Goal: Information Seeking & Learning: Learn about a topic

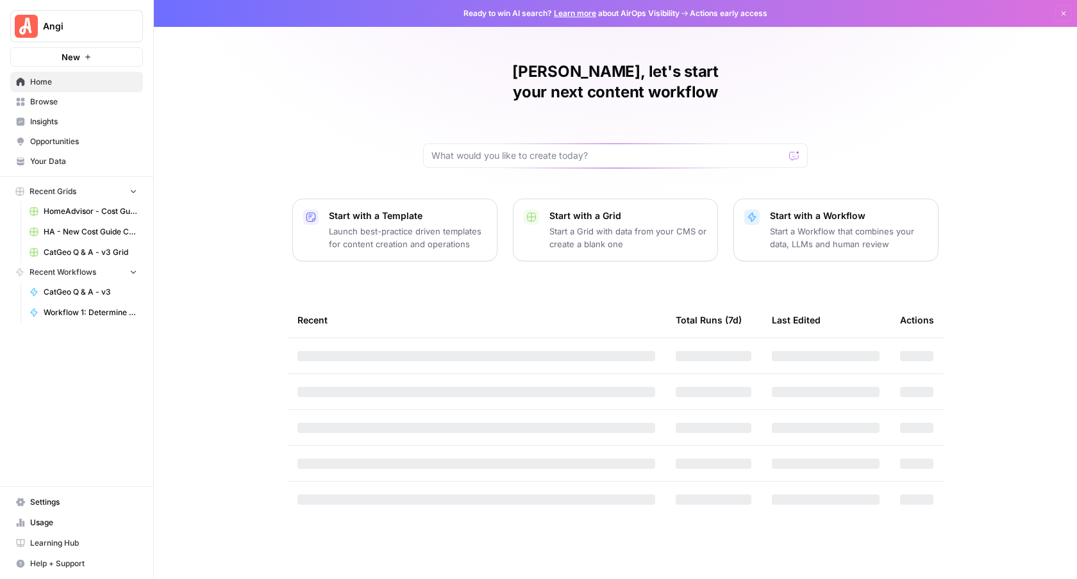
click at [89, 14] on button "Angi" at bounding box center [76, 26] width 133 height 32
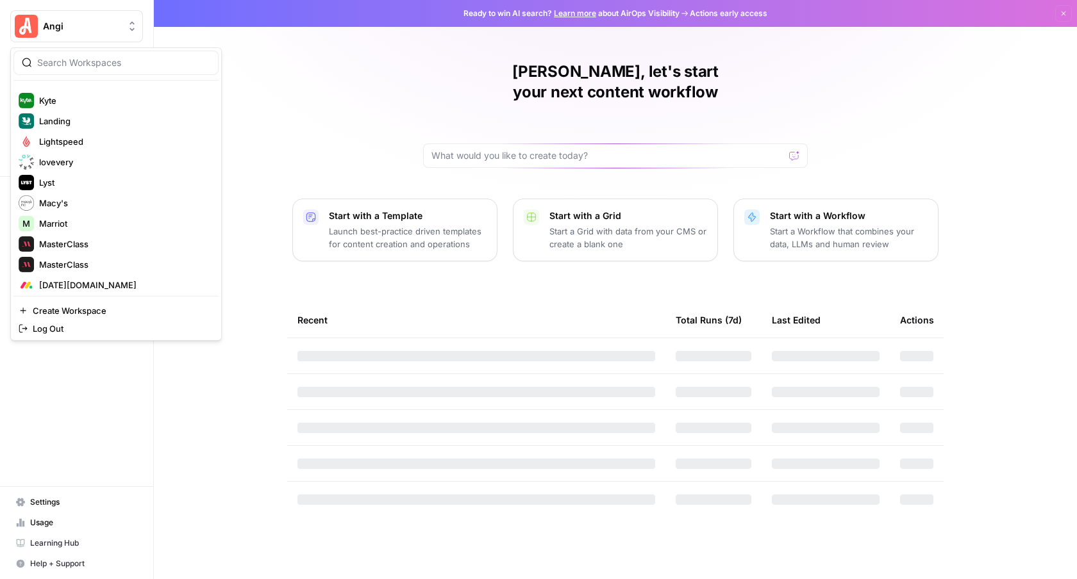
scroll to position [2548, 0]
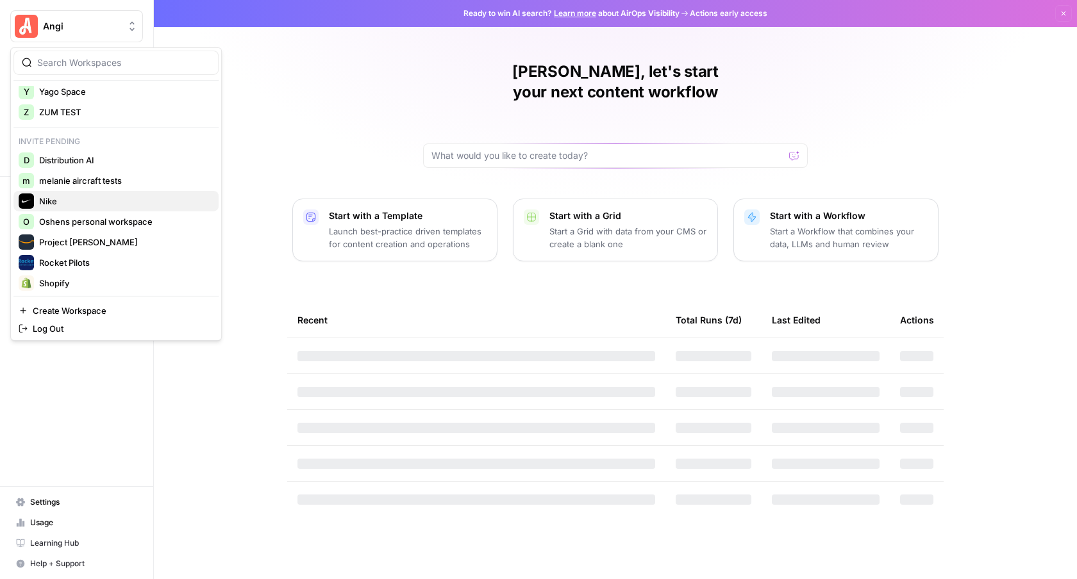
click at [55, 200] on span "Nike" at bounding box center [123, 201] width 169 height 13
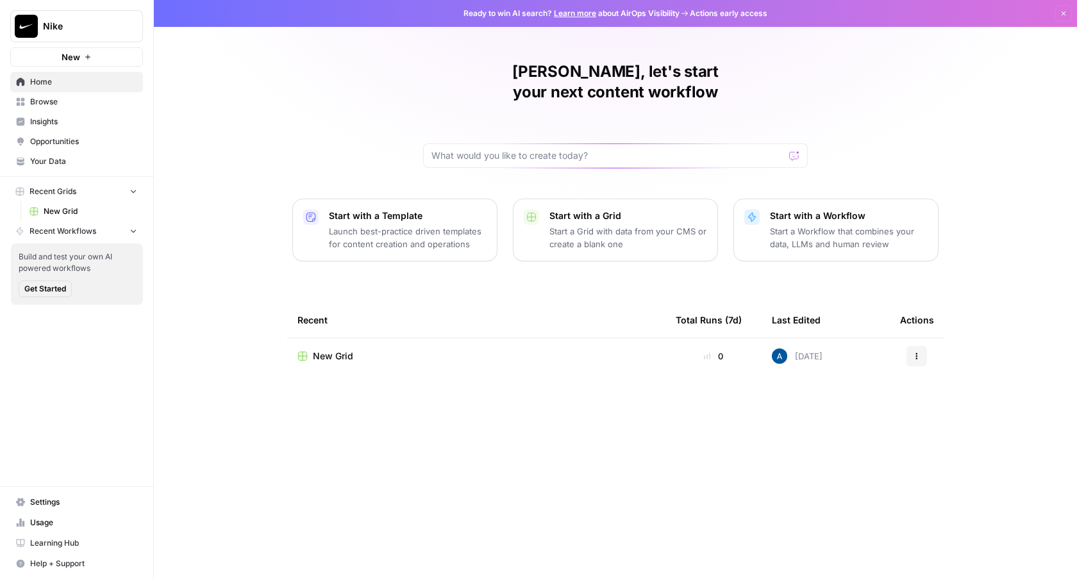
click at [47, 121] on span "Insights" at bounding box center [83, 122] width 107 height 12
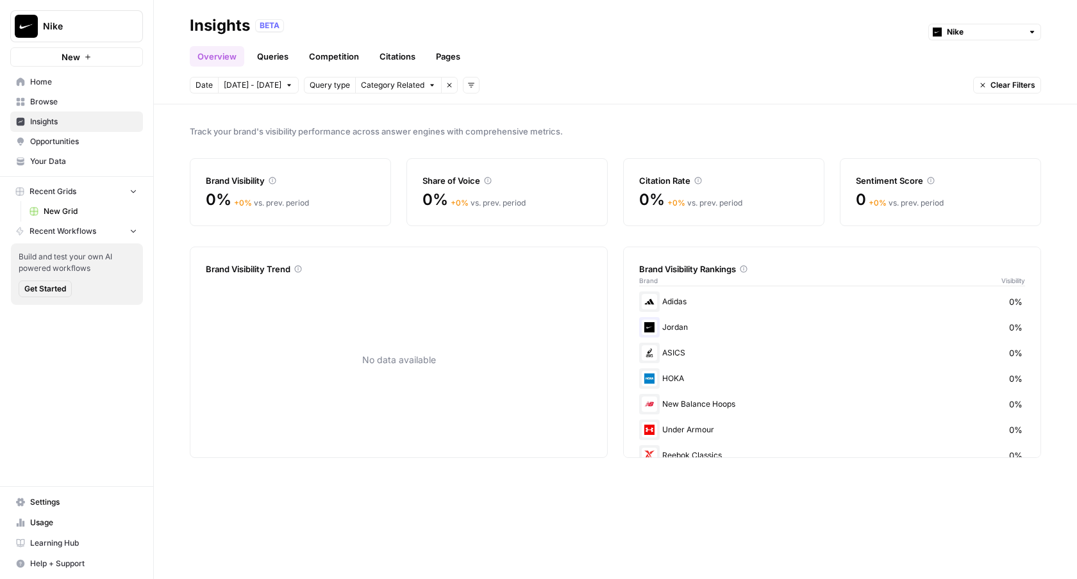
click at [263, 53] on link "Queries" at bounding box center [272, 56] width 47 height 21
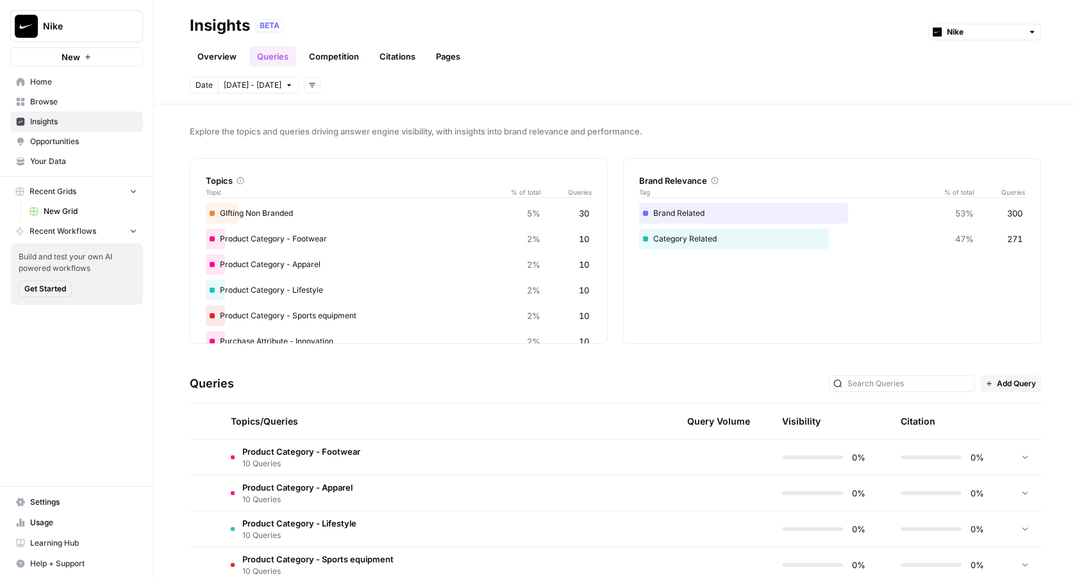
click at [358, 452] on span "Product Category - Footwear" at bounding box center [301, 451] width 118 height 13
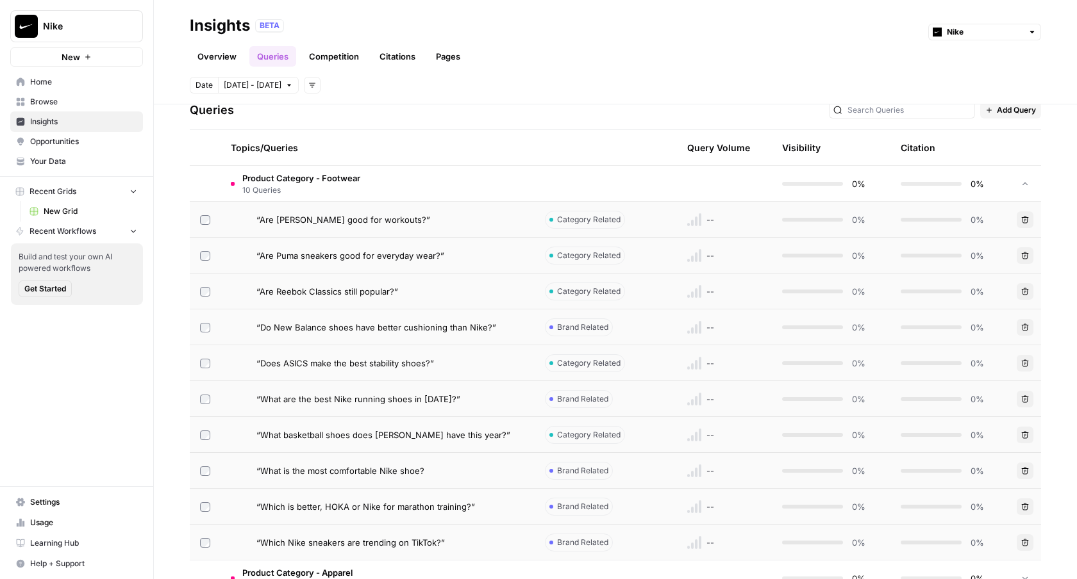
scroll to position [363, 0]
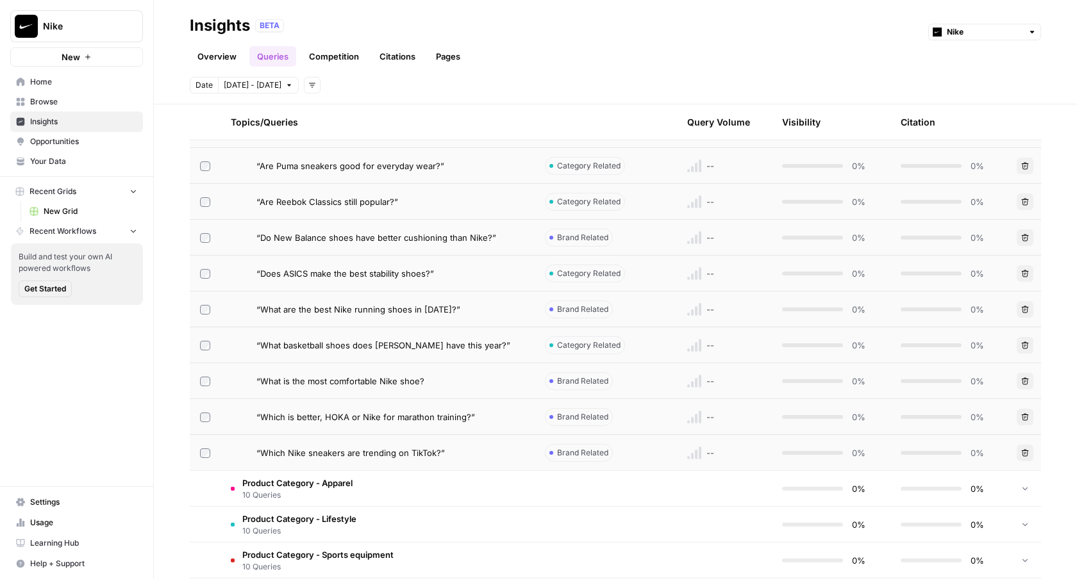
click at [397, 169] on span "“Are Puma sneakers good for everyday wear?”" at bounding box center [350, 166] width 188 height 13
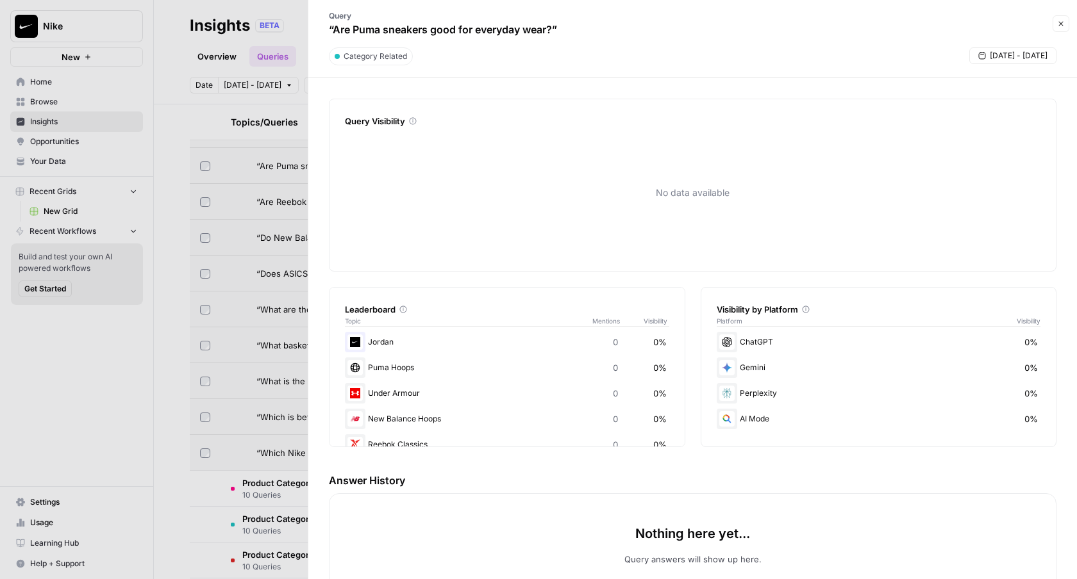
click at [299, 198] on div at bounding box center [538, 289] width 1077 height 579
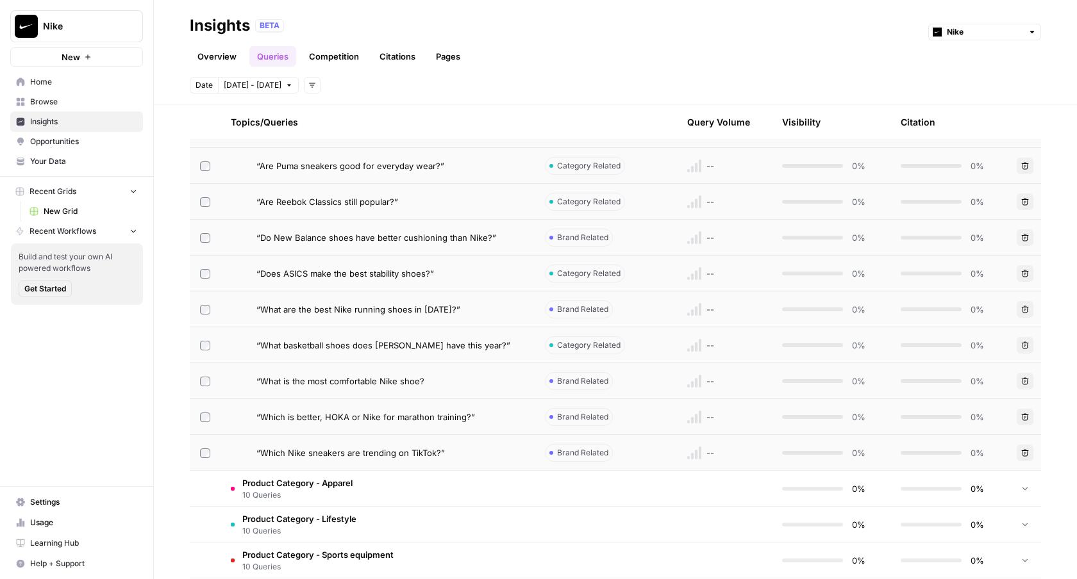
click at [314, 196] on span "“Are Reebok Classics still popular?”" at bounding box center [327, 202] width 142 height 13
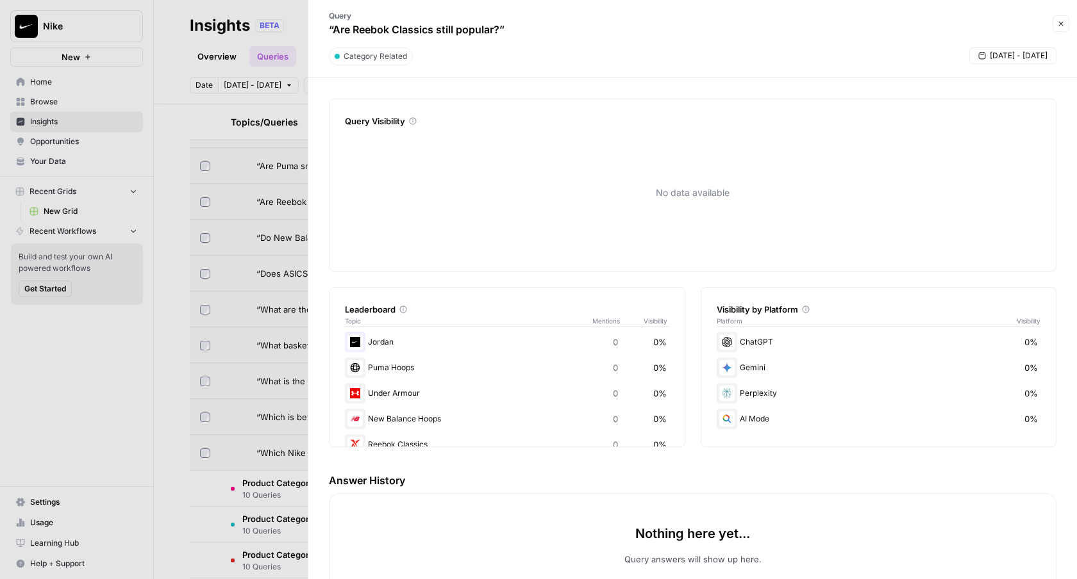
click at [1057, 22] on icon "button" at bounding box center [1061, 24] width 8 height 8
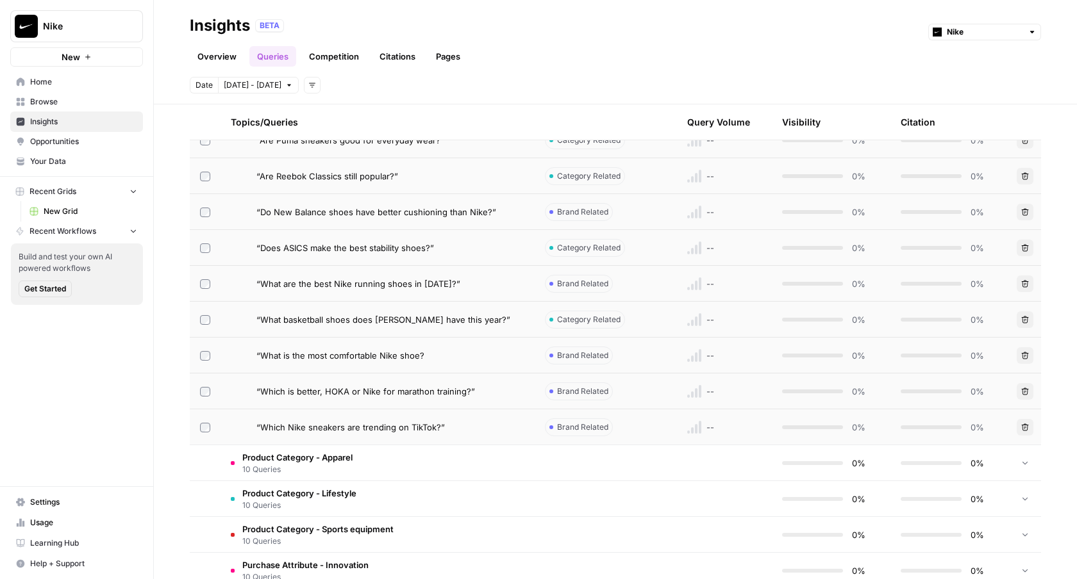
scroll to position [391, 0]
click at [445, 350] on div "“What is the most comfortable Nike shoe?" at bounding box center [390, 353] width 268 height 13
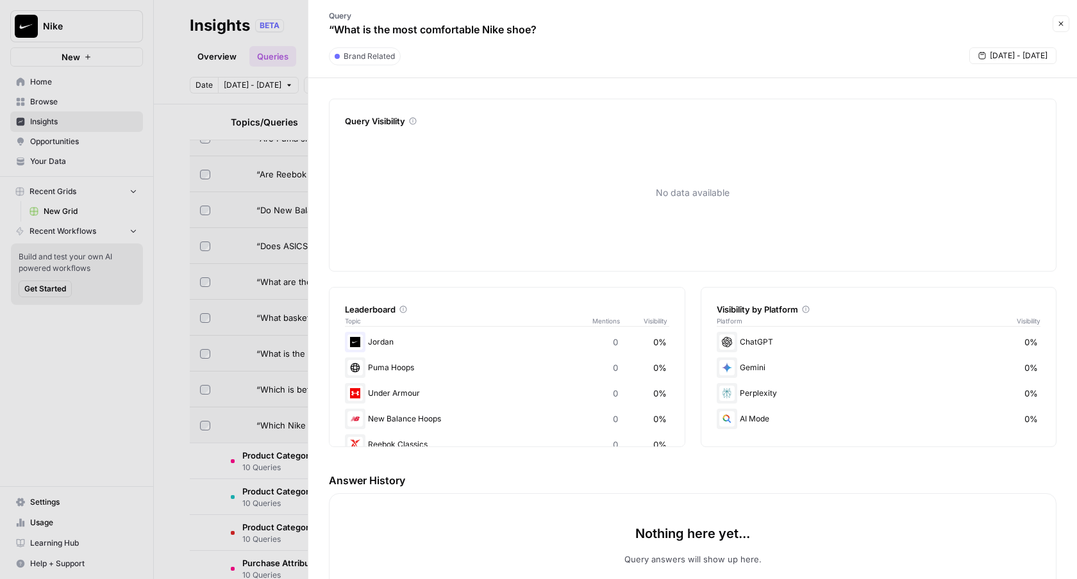
click at [1054, 24] on button "Close" at bounding box center [1061, 23] width 17 height 17
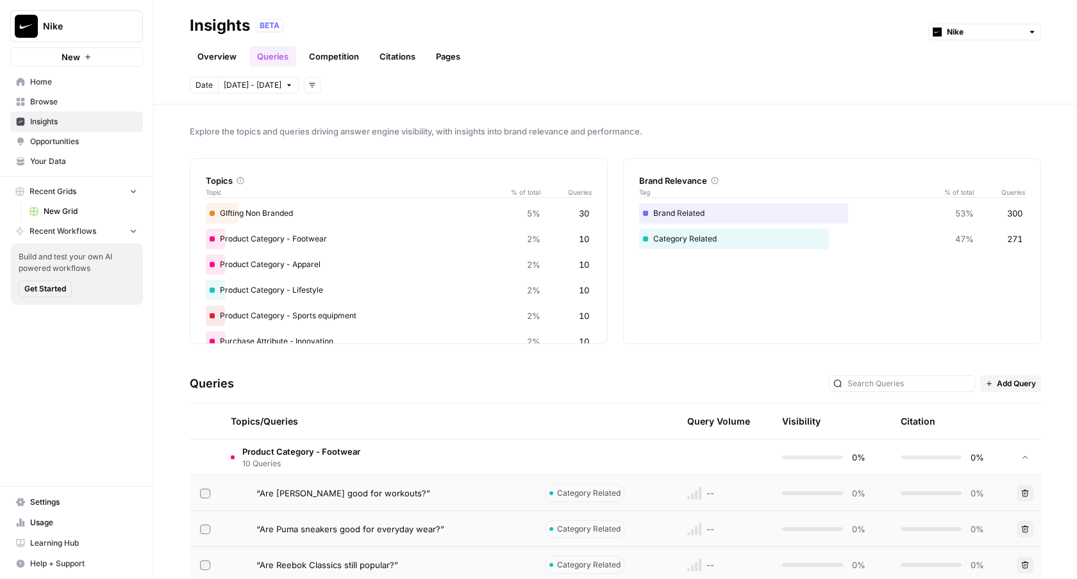
click at [219, 59] on link "Overview" at bounding box center [217, 56] width 54 height 21
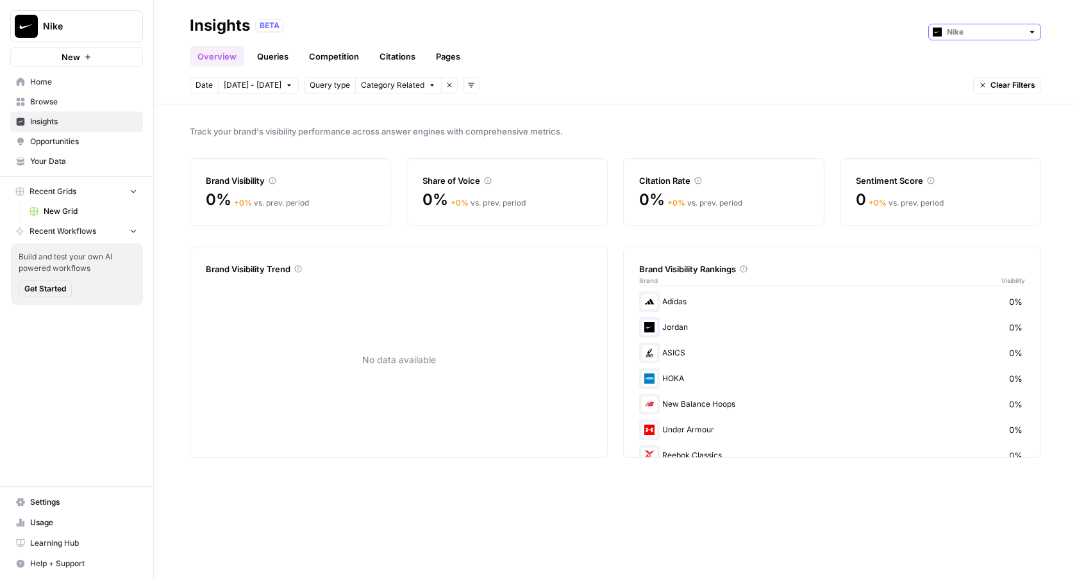
click at [970, 35] on input "text" at bounding box center [985, 32] width 76 height 13
click at [808, 94] on header "Insights BETA Overview Queries Competition Citations Pages Date [DATE] - [DATE]…" at bounding box center [615, 52] width 923 height 104
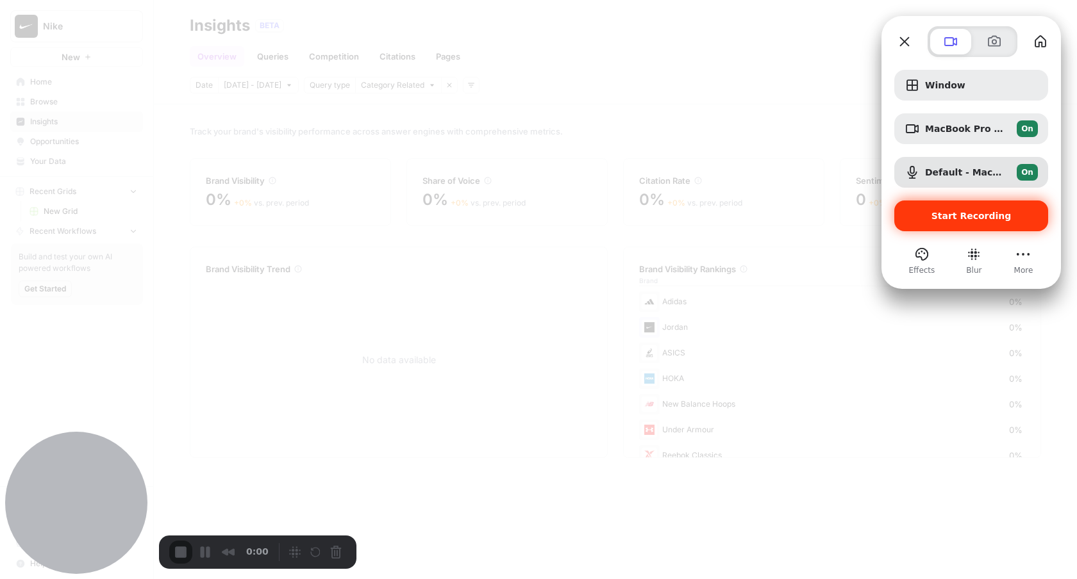
click at [975, 215] on span "Start Recording" at bounding box center [971, 216] width 80 height 10
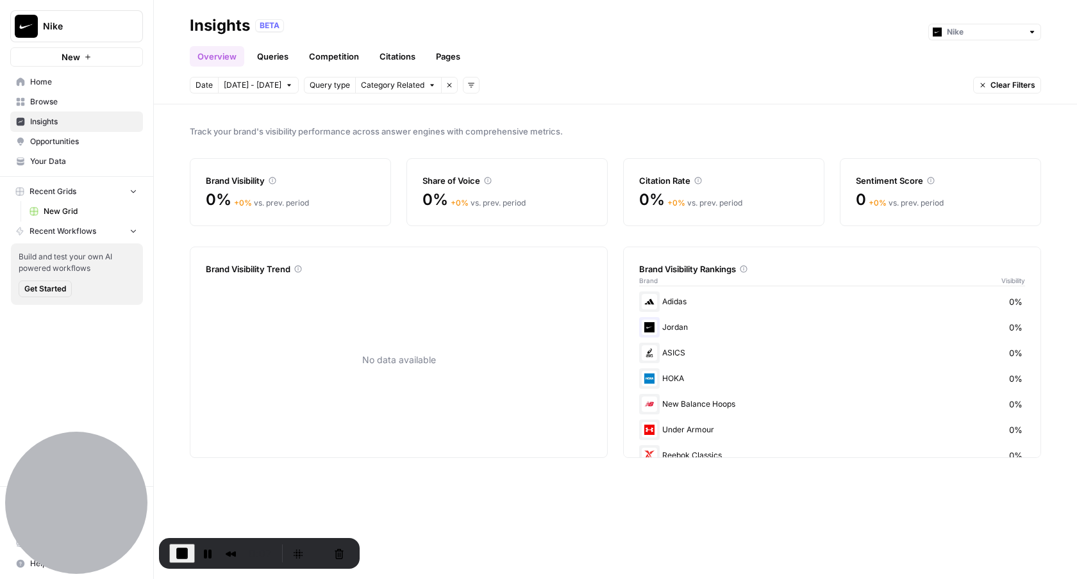
click at [524, 36] on div "Overview Queries Competition Citations Pages" at bounding box center [615, 51] width 851 height 31
click at [973, 33] on input "text" at bounding box center [985, 32] width 76 height 13
click at [855, 67] on header "Insights BETA Overview Queries Competition Citations Pages Date [DATE] - [DATE]…" at bounding box center [615, 52] width 923 height 104
click at [31, 124] on span "Insights" at bounding box center [83, 122] width 107 height 12
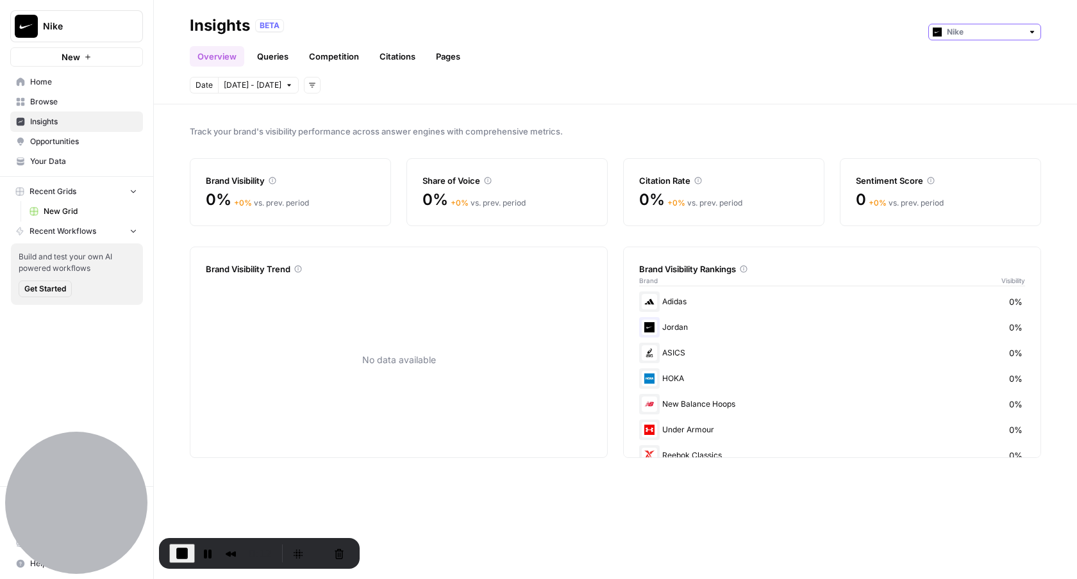
click at [988, 34] on input "text" at bounding box center [985, 32] width 76 height 13
click at [854, 74] on header "Insights BETA Overview Queries Competition Citations Pages Date [DATE] - [DATE]…" at bounding box center [615, 52] width 923 height 104
click at [309, 83] on icon "button" at bounding box center [312, 85] width 6 height 4
click at [265, 54] on link "Queries" at bounding box center [272, 56] width 47 height 21
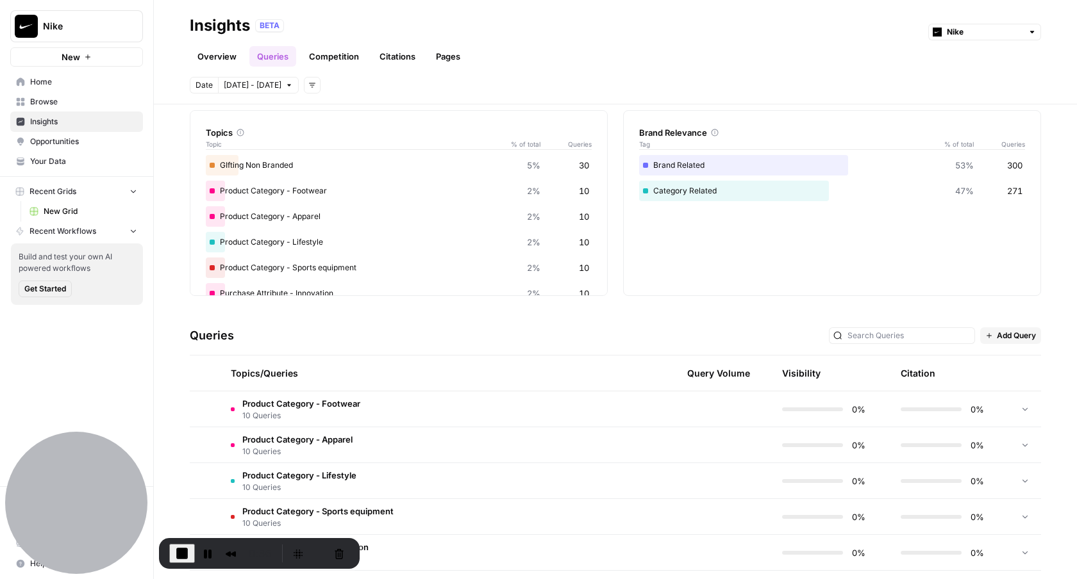
scroll to position [59, 0]
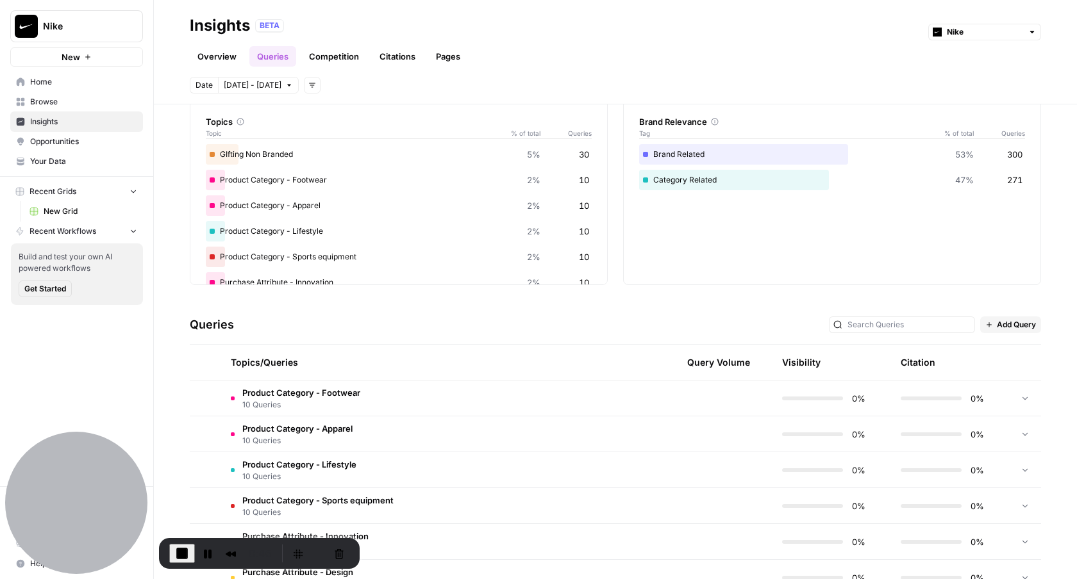
click at [544, 311] on div "Queries Add Query" at bounding box center [615, 325] width 851 height 39
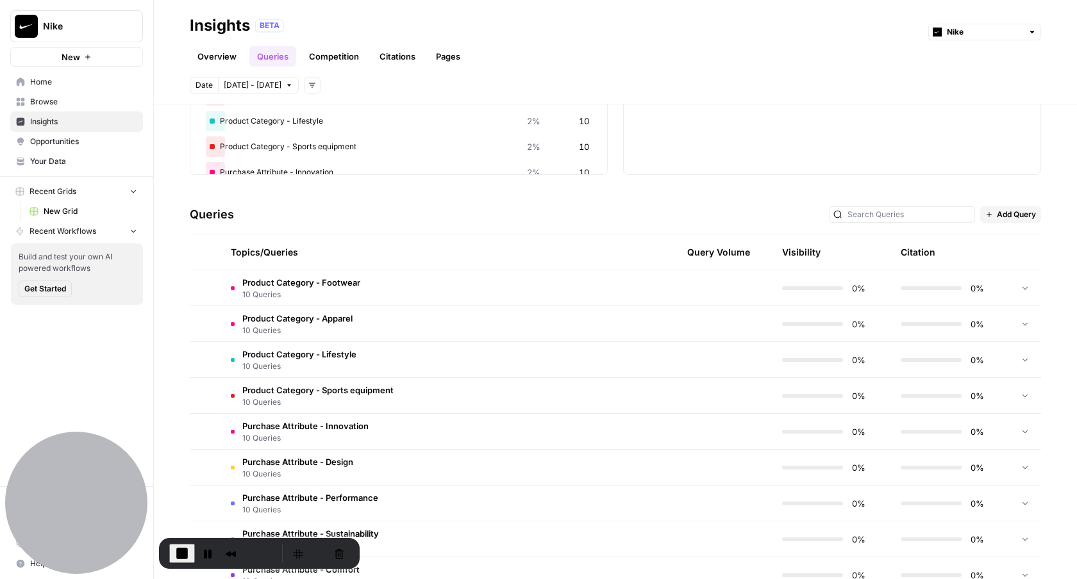
scroll to position [168, 0]
click at [543, 288] on td at bounding box center [596, 289] width 122 height 35
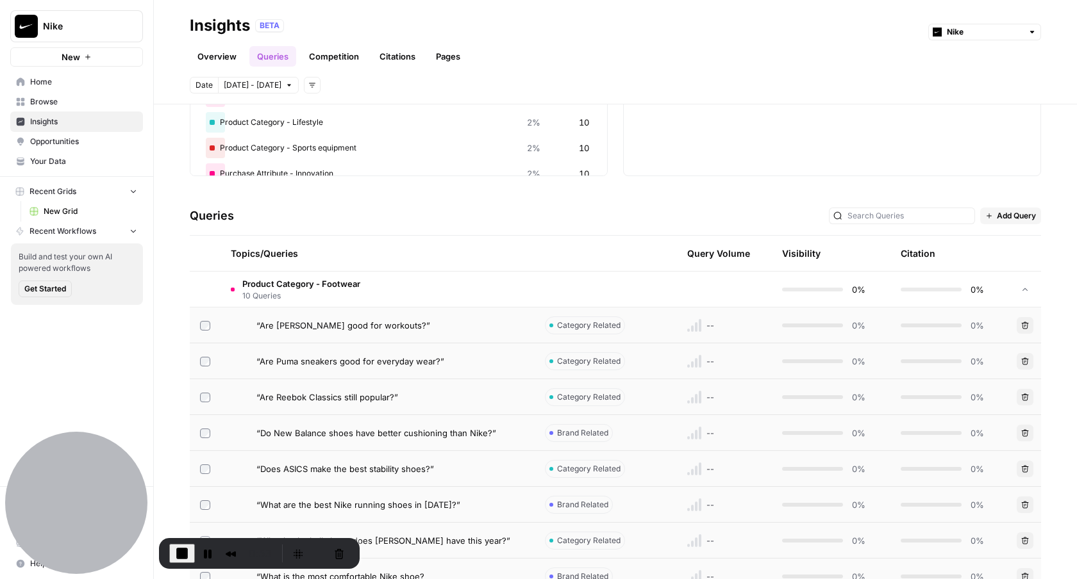
click at [543, 288] on td at bounding box center [596, 289] width 122 height 35
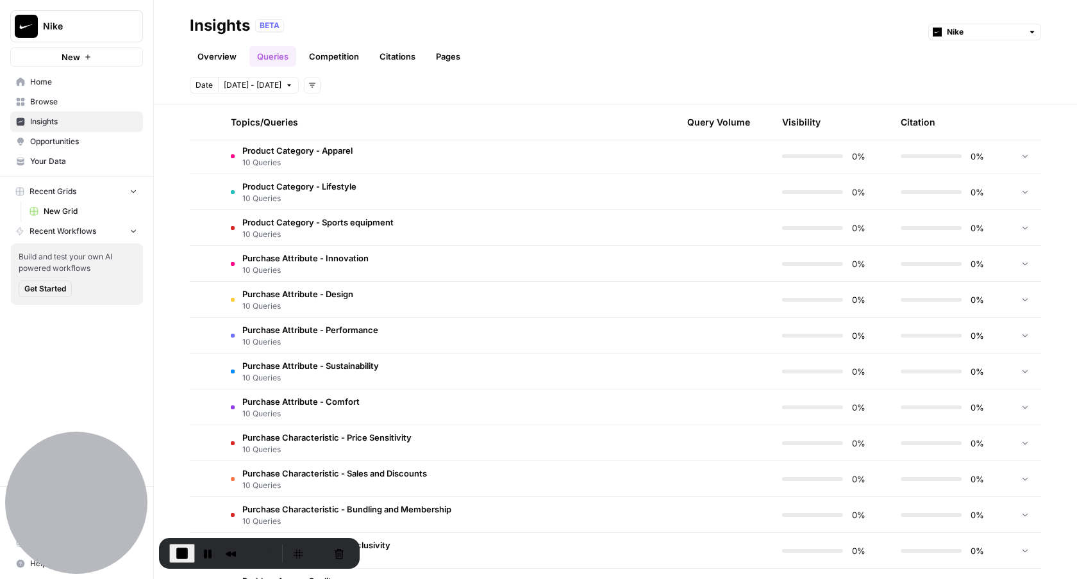
scroll to position [372, 0]
click at [538, 313] on td at bounding box center [596, 300] width 122 height 35
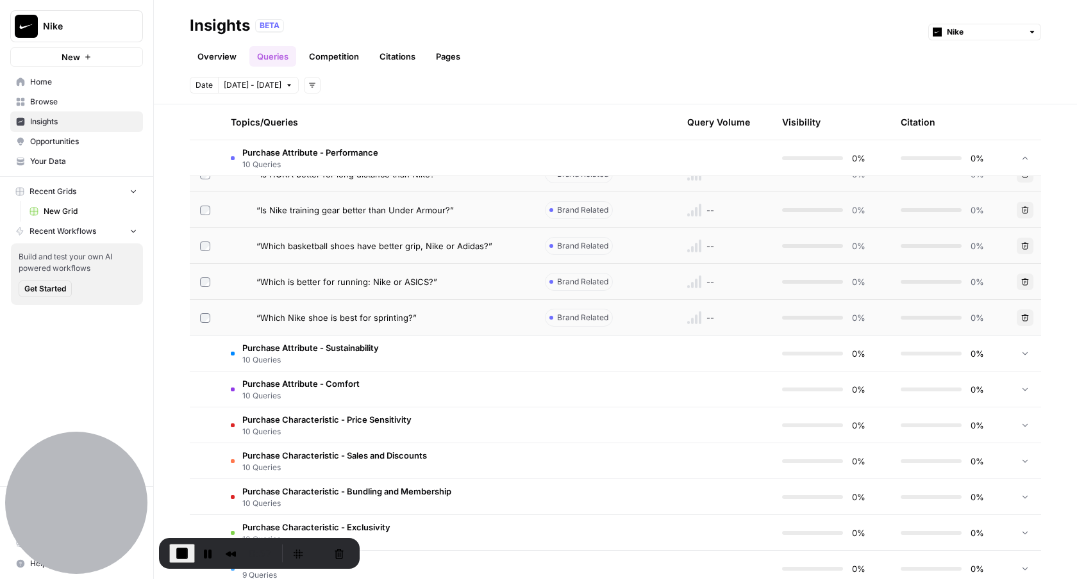
scroll to position [818, 0]
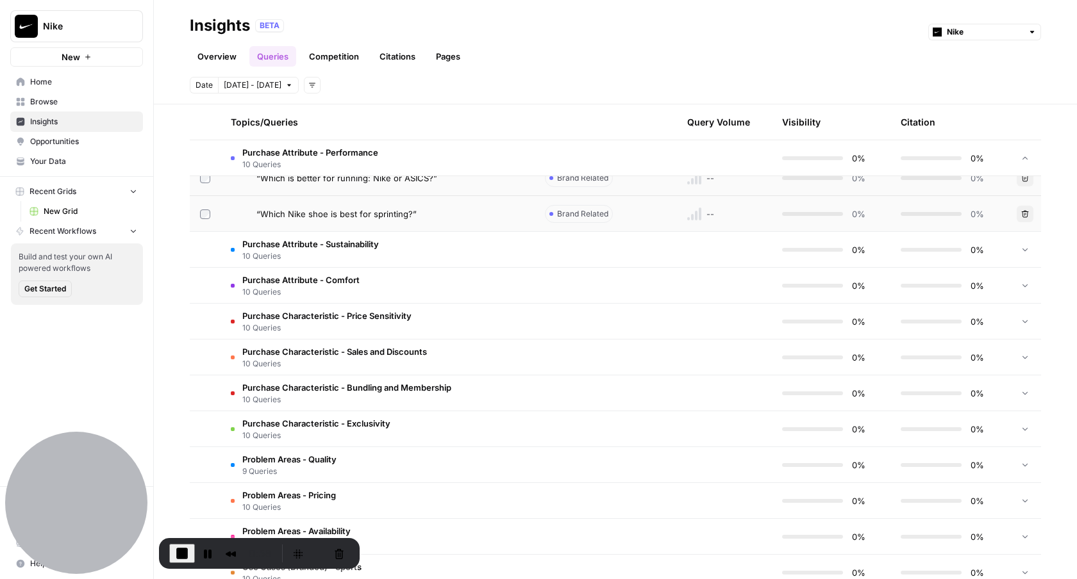
click at [502, 444] on td "Purchase Characteristic - Exclusivity 10 Queries" at bounding box center [378, 429] width 314 height 35
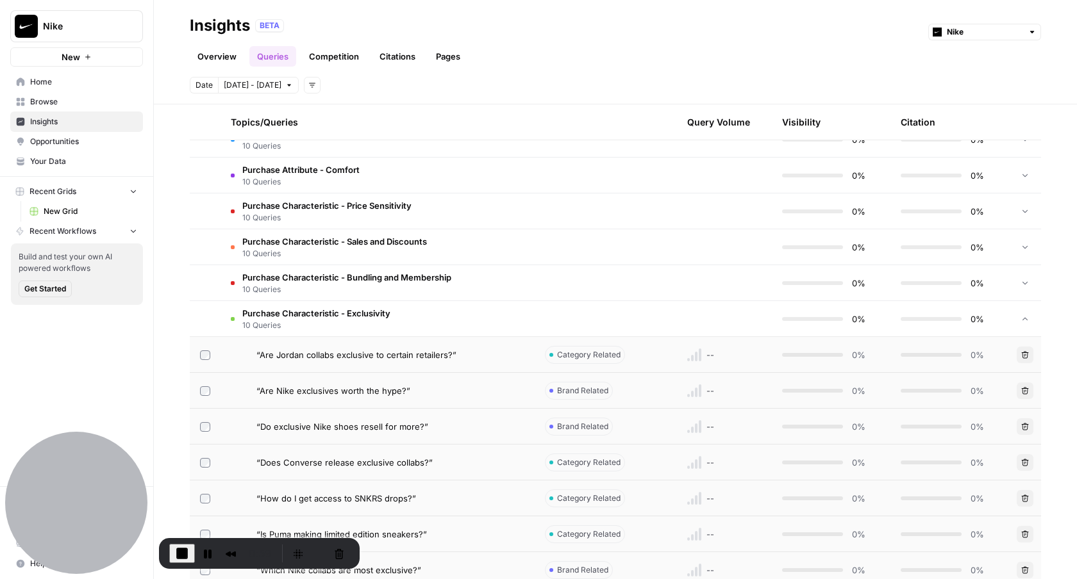
scroll to position [931, 0]
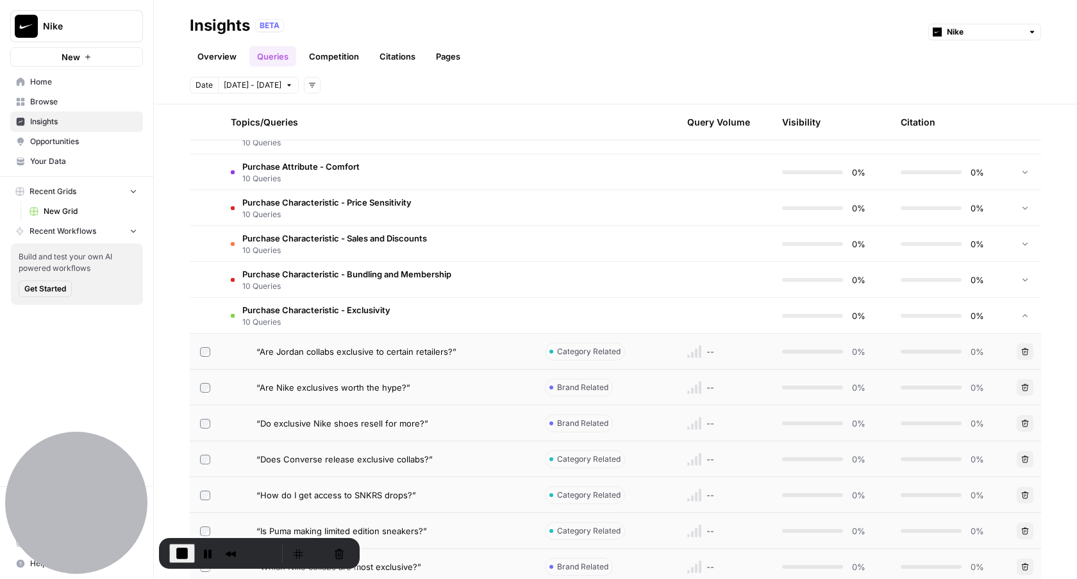
click at [497, 322] on td "Purchase Characteristic - Exclusivity 10 Queries" at bounding box center [378, 315] width 314 height 35
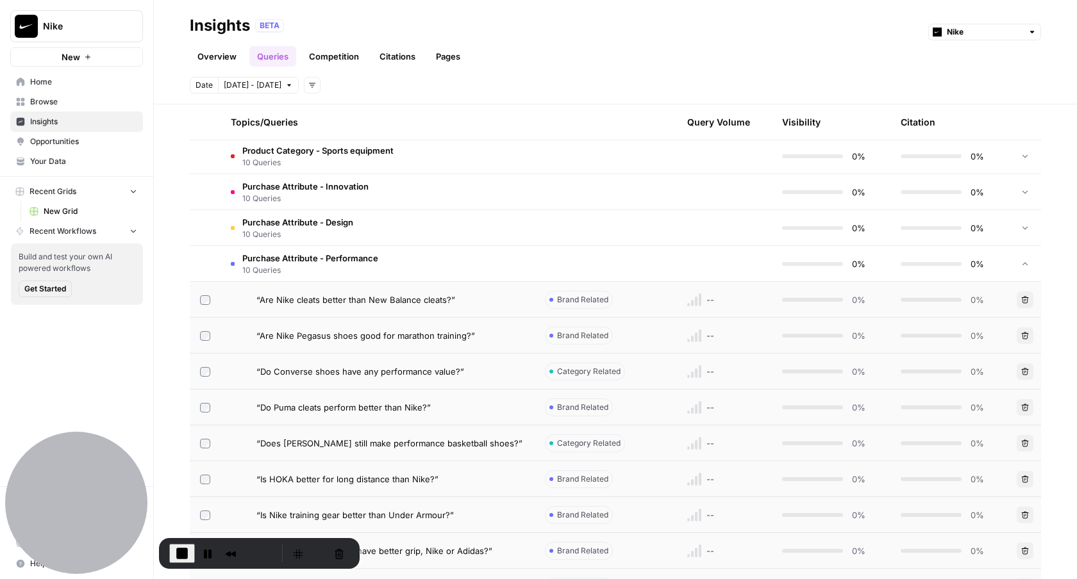
scroll to position [387, 0]
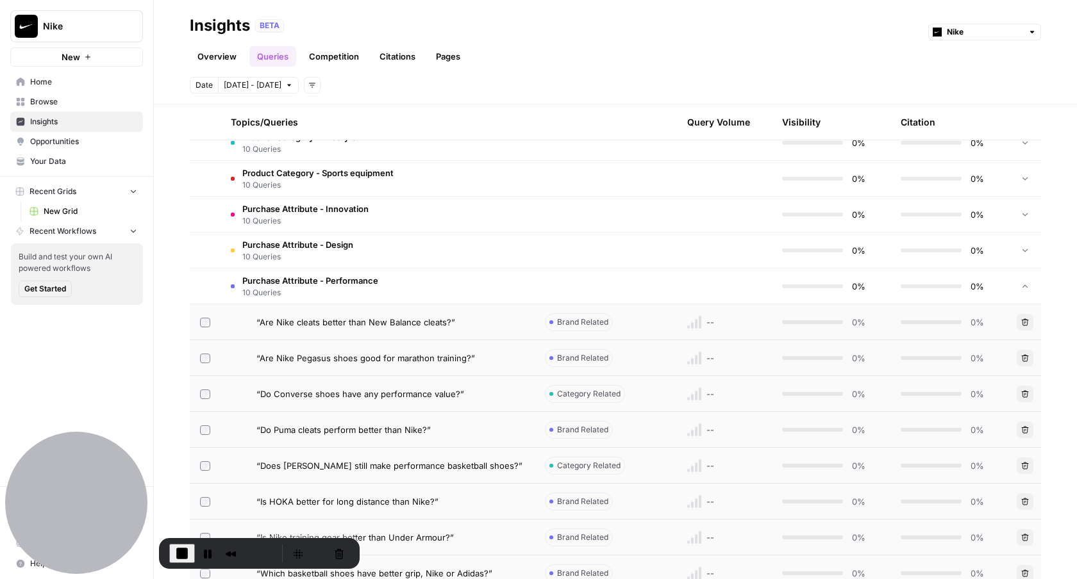
click at [474, 289] on td "Purchase Attribute - Performance 10 Queries" at bounding box center [378, 286] width 314 height 35
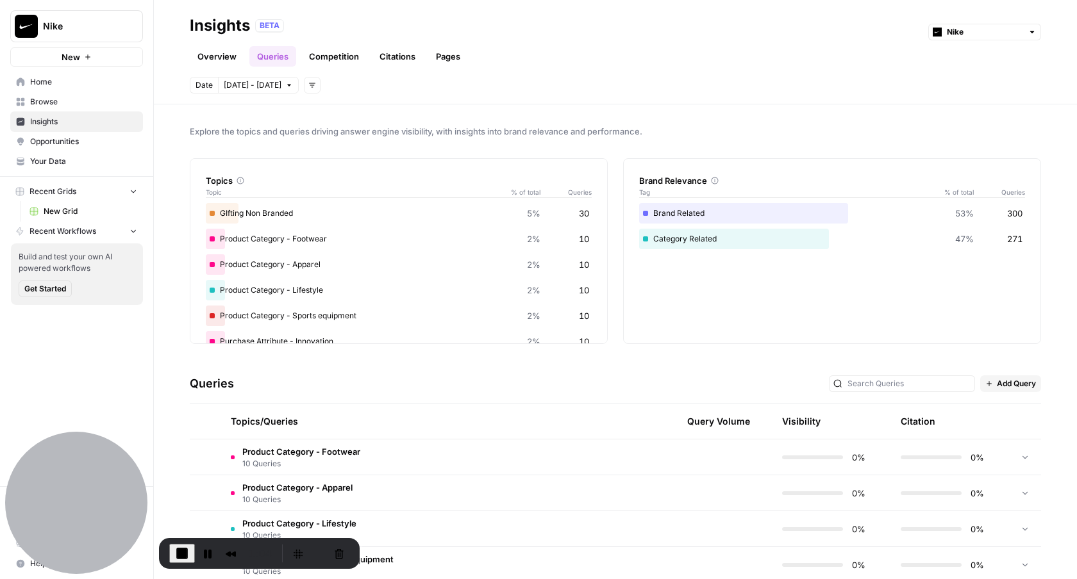
scroll to position [10, 0]
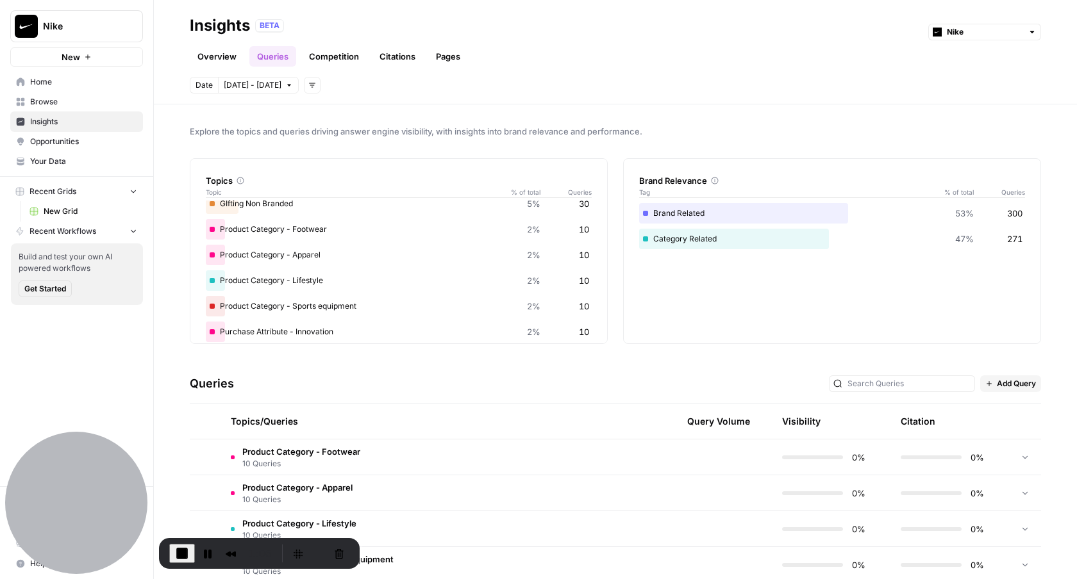
click at [331, 63] on link "Competition" at bounding box center [333, 56] width 65 height 21
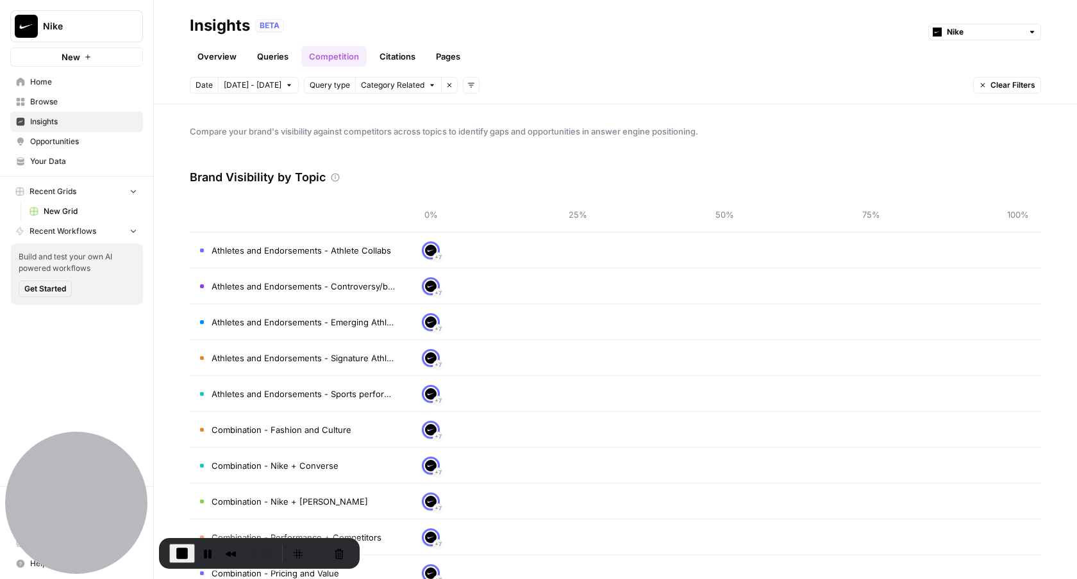
click at [395, 56] on link "Citations" at bounding box center [397, 56] width 51 height 21
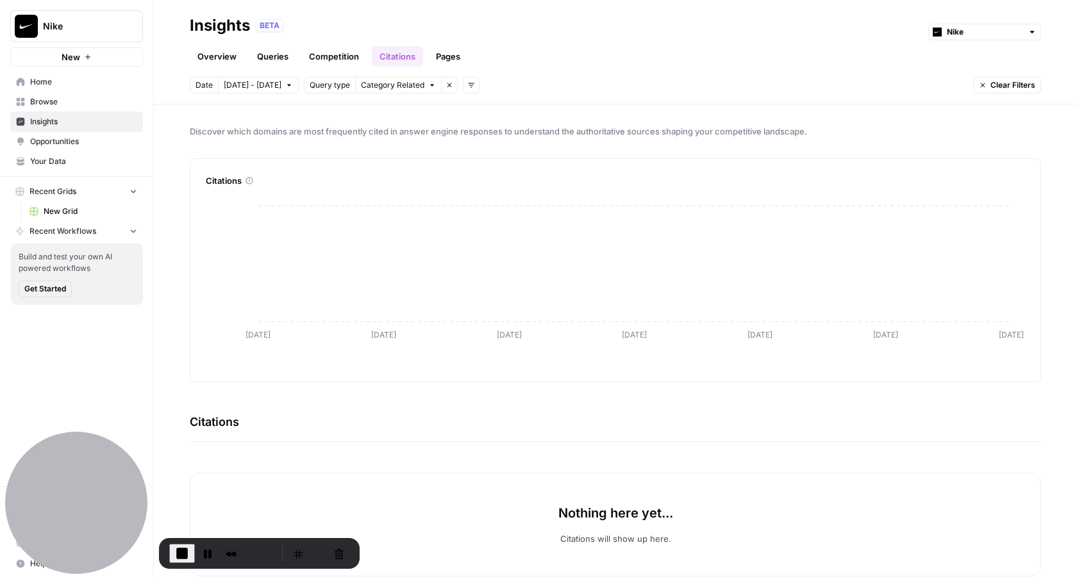
click at [451, 61] on link "Pages" at bounding box center [448, 56] width 40 height 21
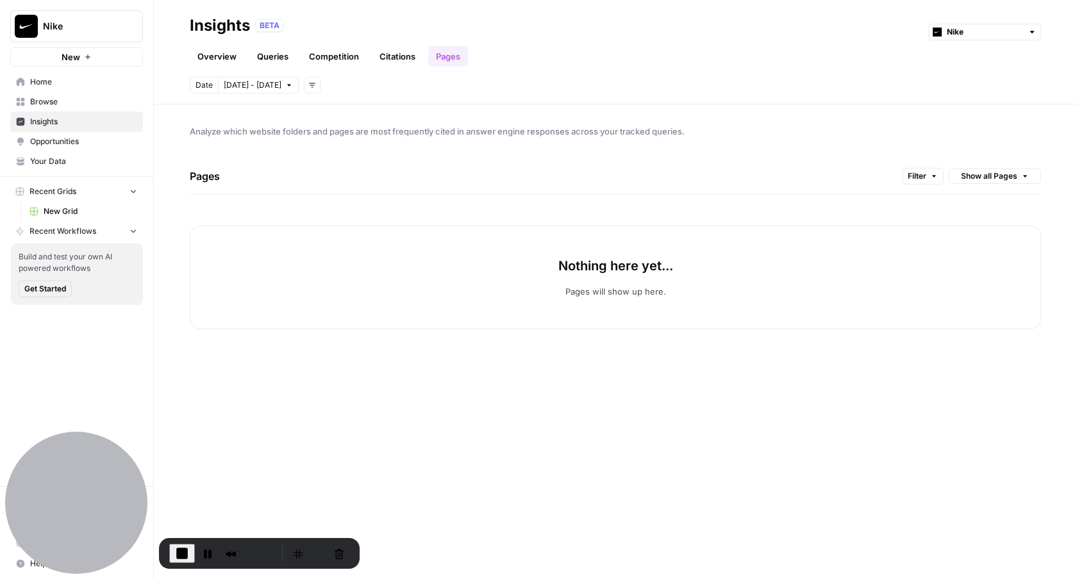
drag, startPoint x: 362, startPoint y: 194, endPoint x: 172, endPoint y: 103, distance: 210.4
click at [172, 103] on div "Insights BETA Nike Overview Queries Competition Citations Pages Date [DATE] - […" at bounding box center [615, 289] width 923 height 579
click at [285, 131] on span "Analyze which website folders and pages are most frequently cited in answer eng…" at bounding box center [615, 131] width 851 height 13
click at [180, 548] on span "End Recording" at bounding box center [181, 553] width 15 height 15
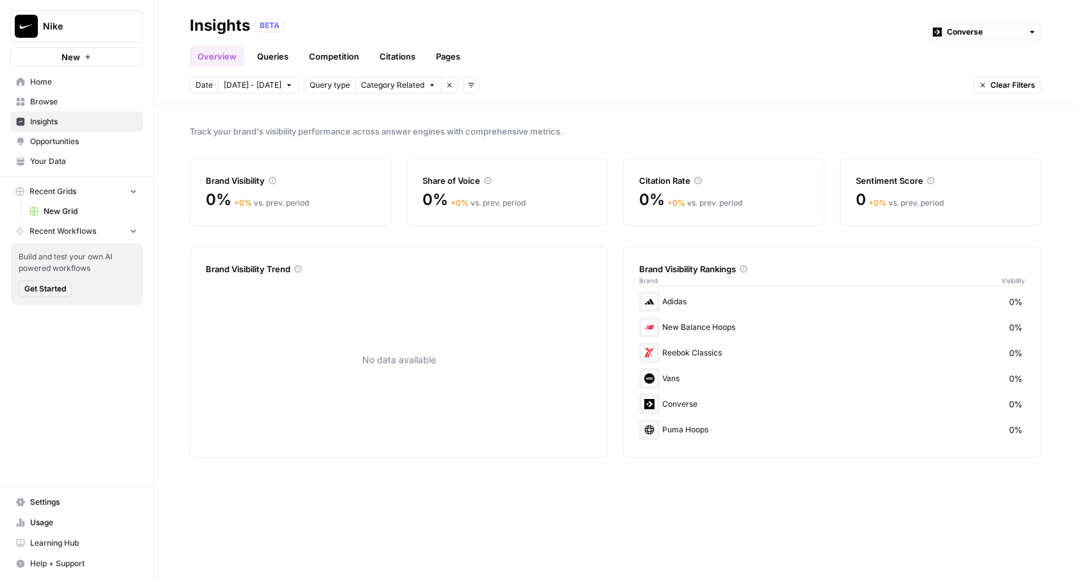
click at [387, 60] on link "Citations" at bounding box center [397, 56] width 51 height 21
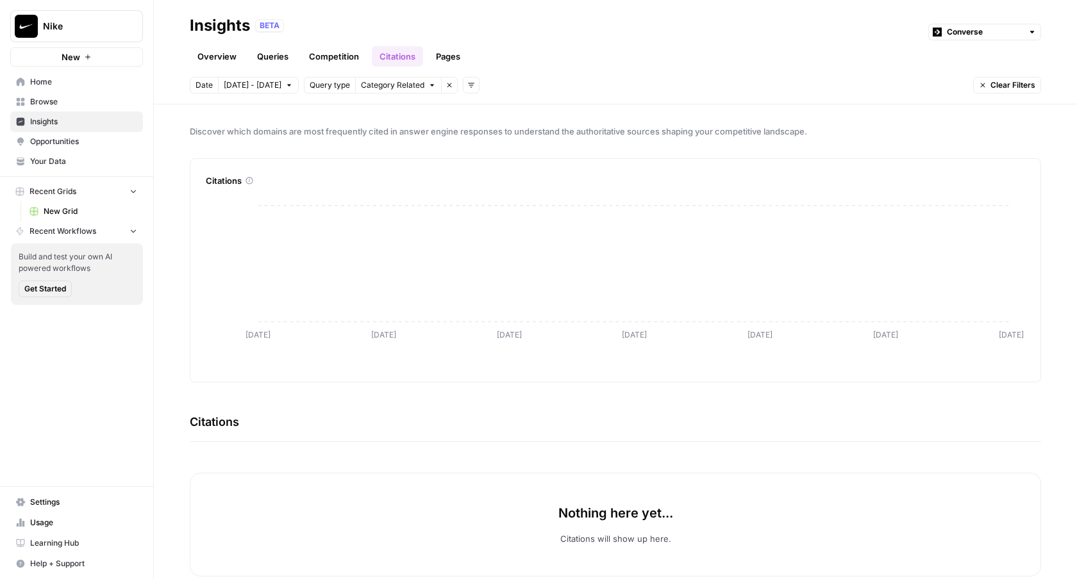
click at [452, 56] on link "Pages" at bounding box center [448, 56] width 40 height 21
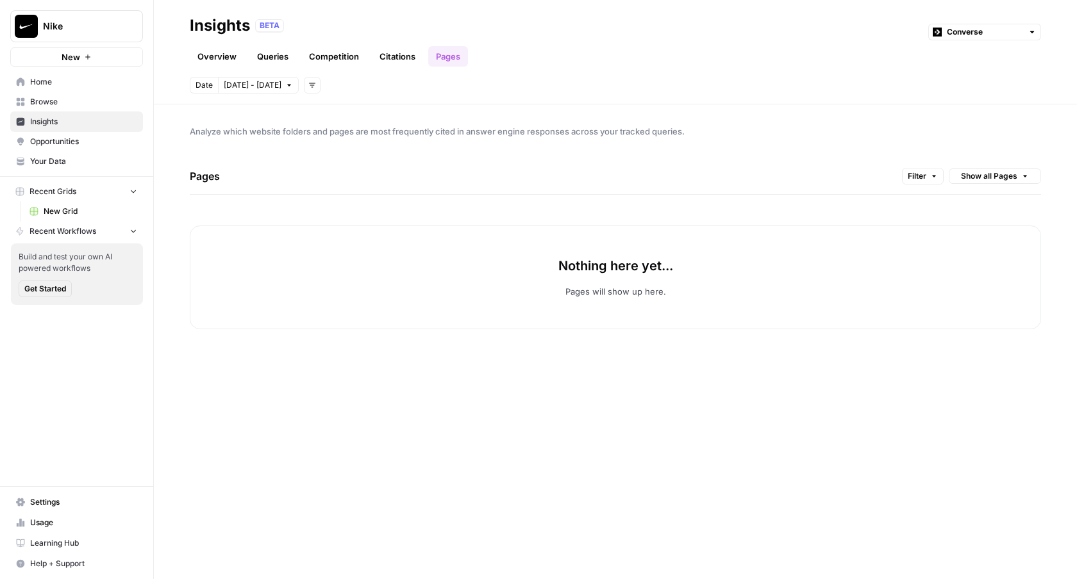
click at [336, 59] on link "Competition" at bounding box center [333, 56] width 65 height 21
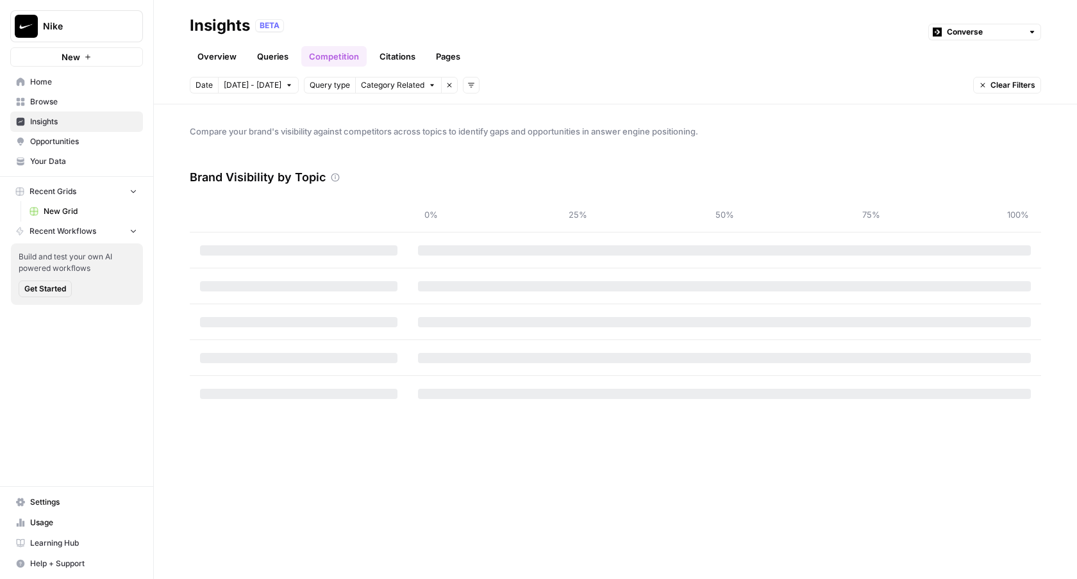
click at [284, 54] on link "Queries" at bounding box center [272, 56] width 47 height 21
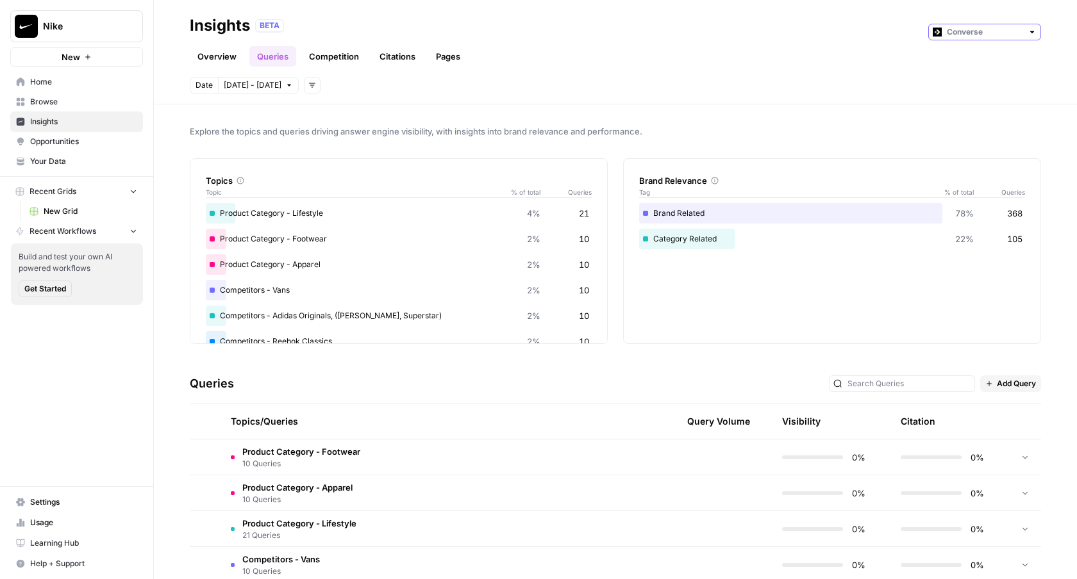
click at [1019, 29] on input "text" at bounding box center [985, 32] width 76 height 13
click at [1003, 63] on span "Nike" at bounding box center [989, 60] width 72 height 13
type input "Nike"
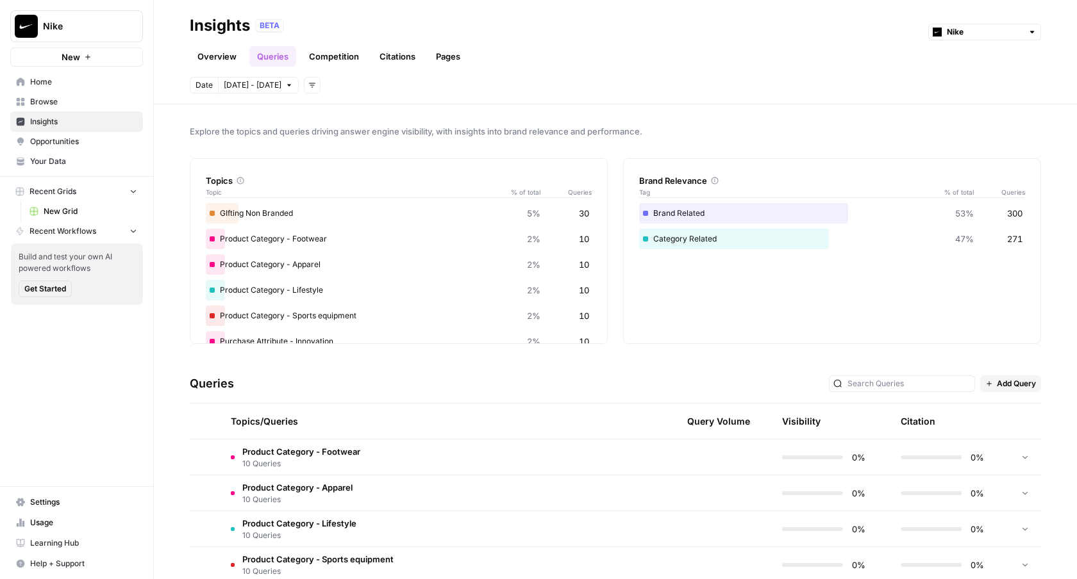
click at [327, 54] on link "Competition" at bounding box center [333, 56] width 65 height 21
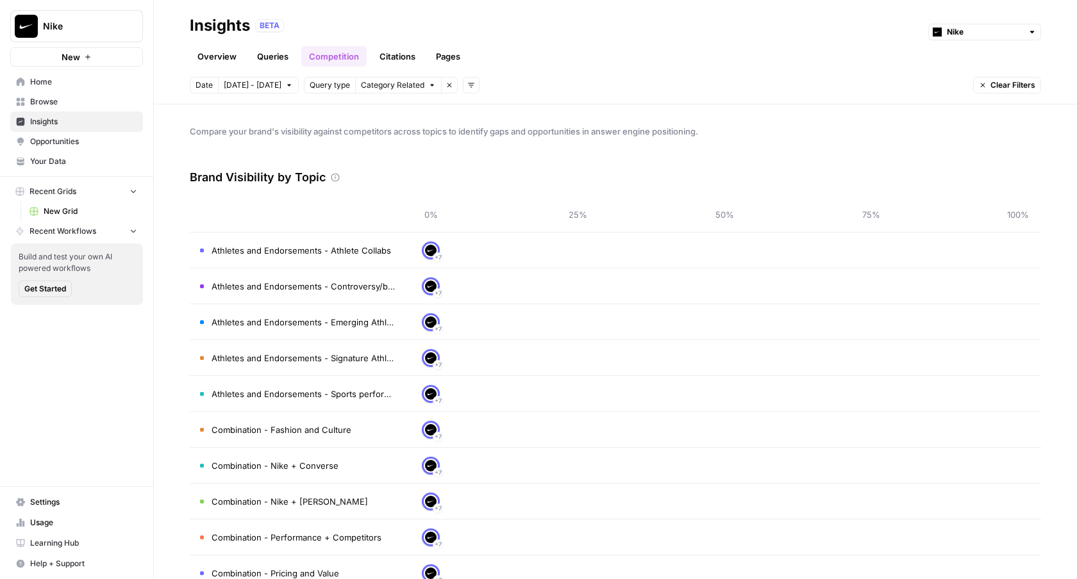
click at [405, 58] on link "Citations" at bounding box center [397, 56] width 51 height 21
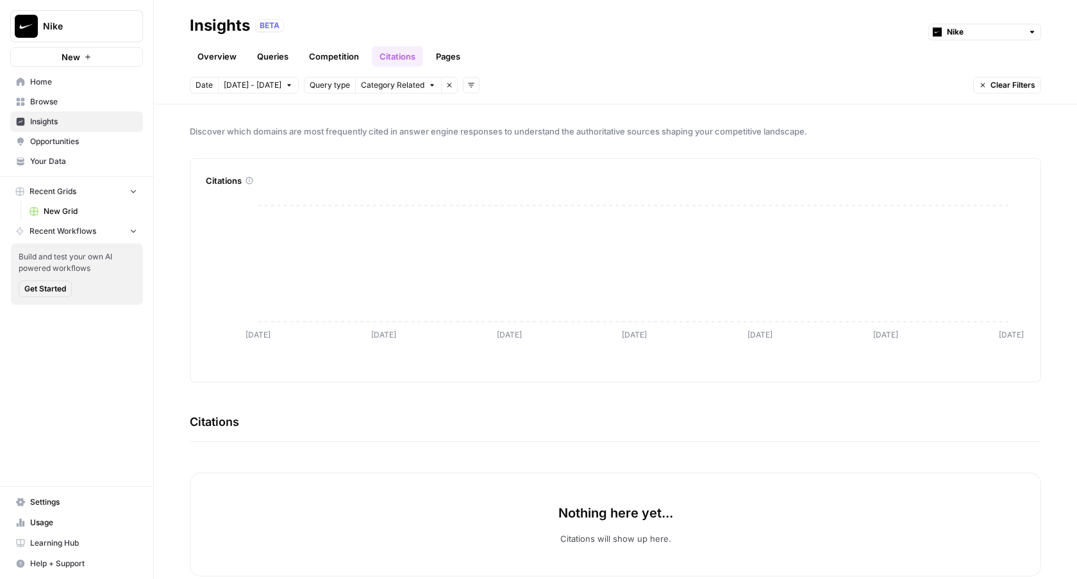
click at [446, 57] on link "Pages" at bounding box center [448, 56] width 40 height 21
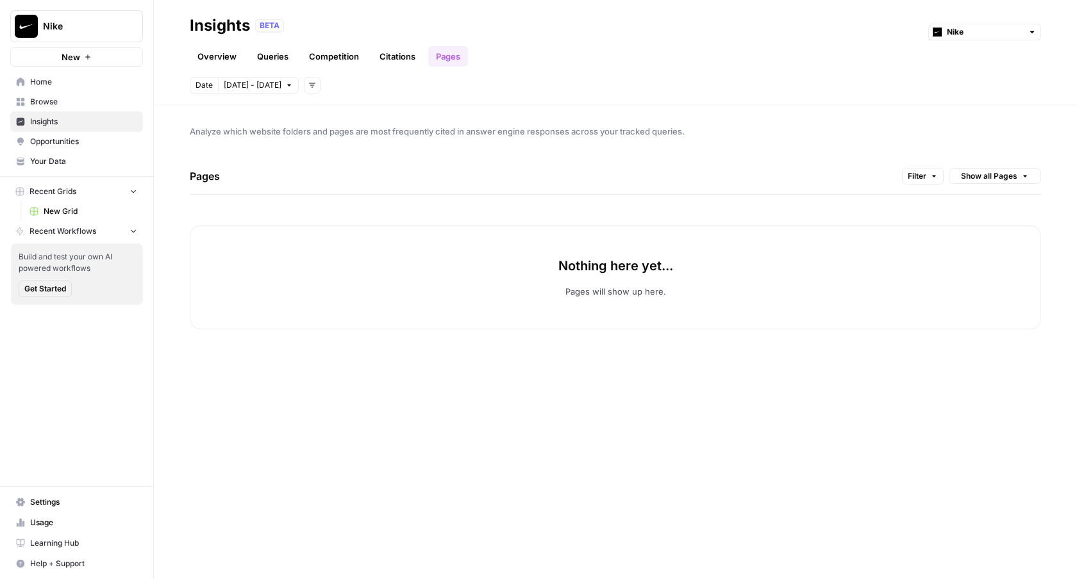
click at [403, 53] on link "Citations" at bounding box center [397, 56] width 51 height 21
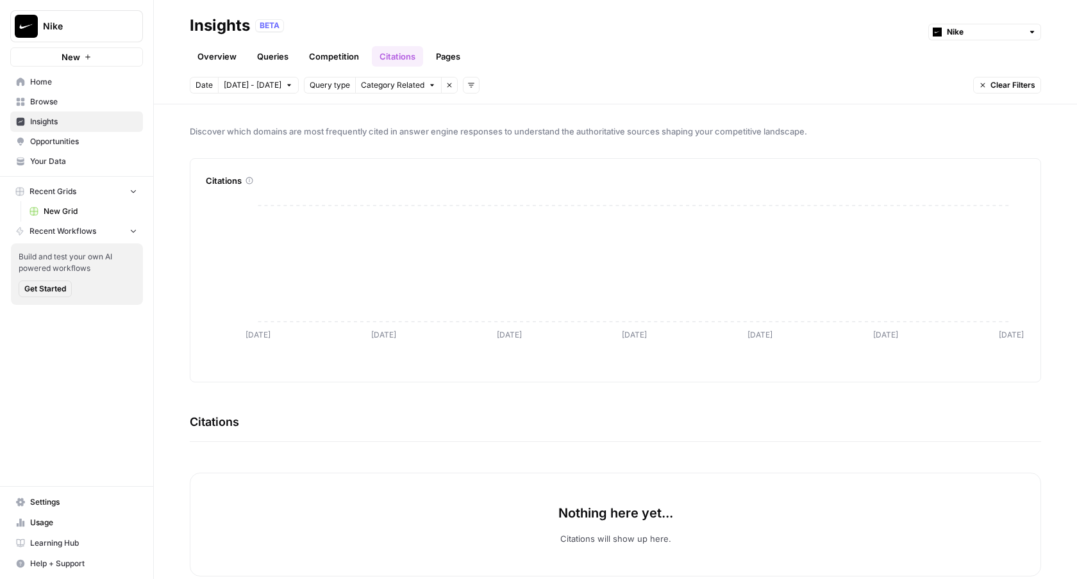
click at [229, 58] on link "Overview" at bounding box center [217, 56] width 54 height 21
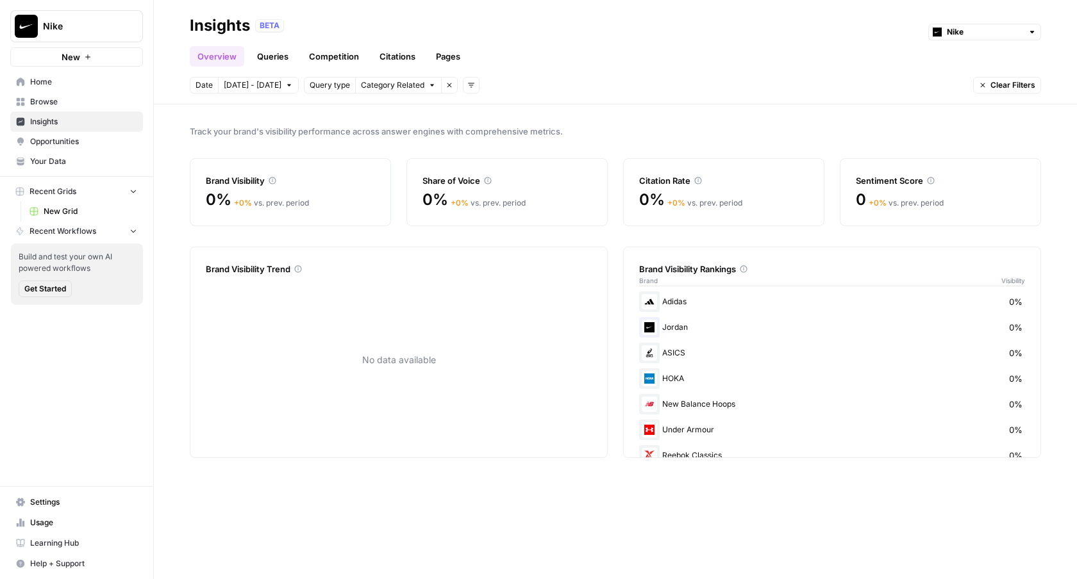
click at [634, 108] on div "Track your brand's visibility performance across answer engines with comprehens…" at bounding box center [615, 341] width 923 height 475
click at [310, 58] on link "Competition" at bounding box center [333, 56] width 65 height 21
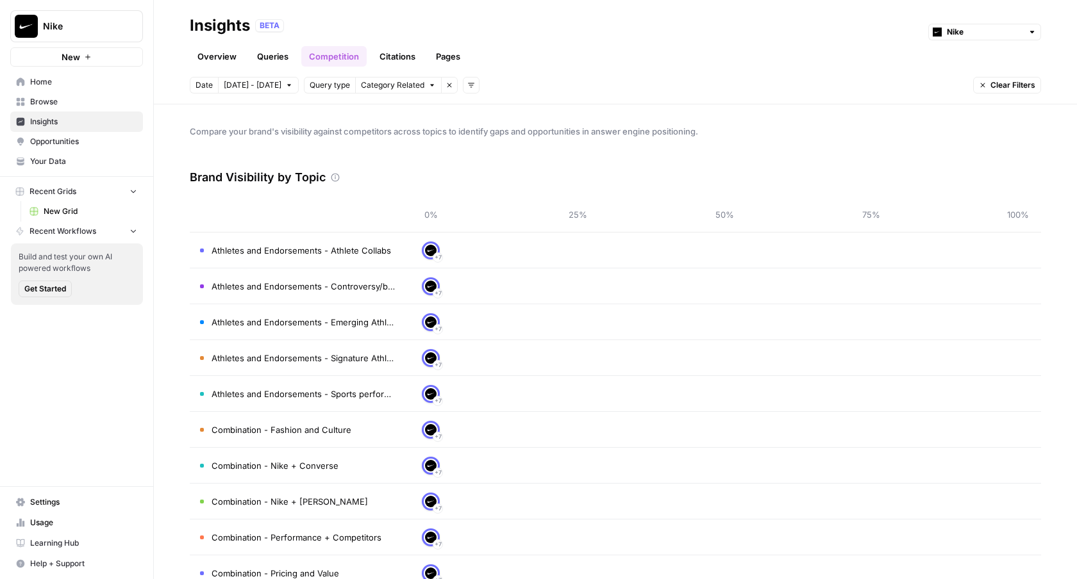
click at [266, 58] on link "Queries" at bounding box center [272, 56] width 47 height 21
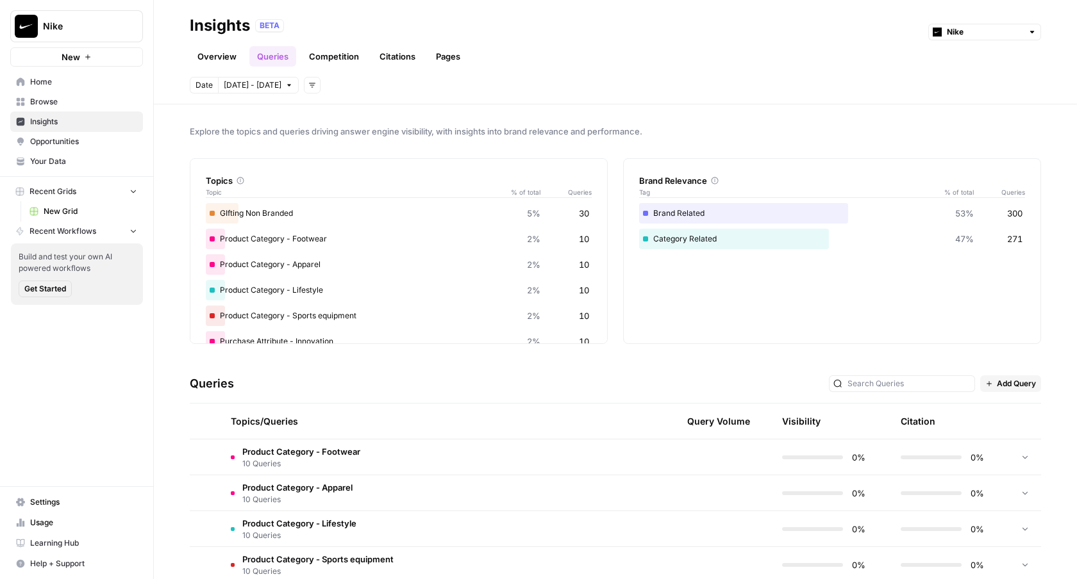
click at [369, 61] on ul "Overview Queries Competition Citations Pages" at bounding box center [329, 56] width 278 height 21
click at [389, 60] on link "Citations" at bounding box center [397, 56] width 51 height 21
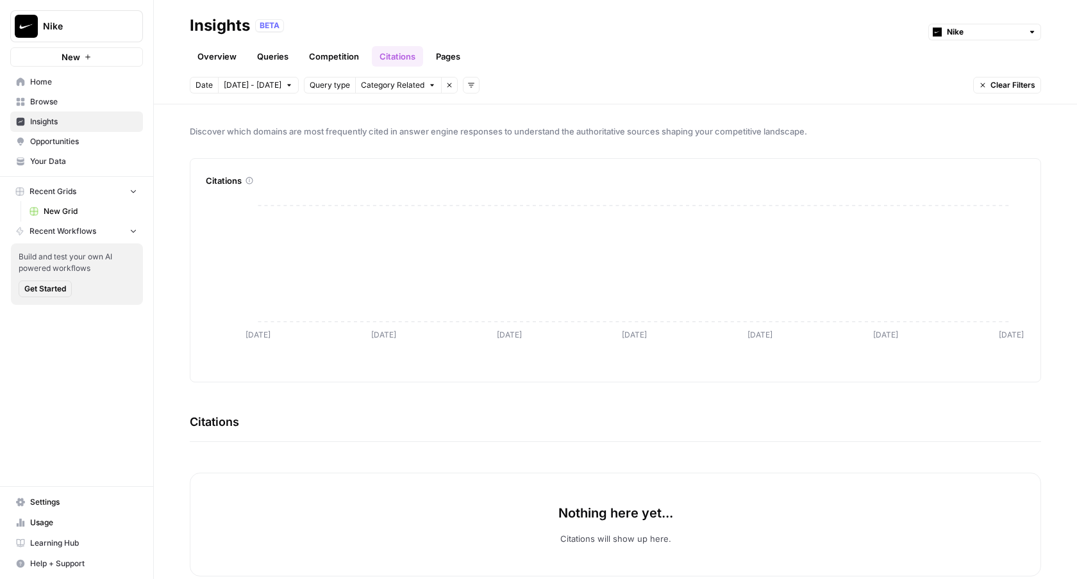
click at [454, 60] on link "Pages" at bounding box center [448, 56] width 40 height 21
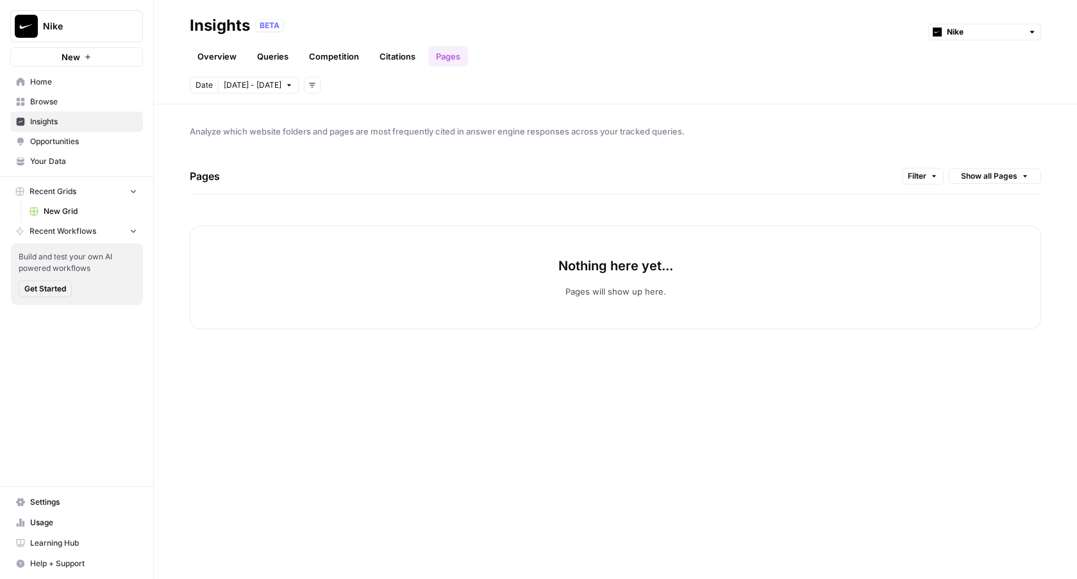
click at [55, 139] on span "Opportunities" at bounding box center [83, 142] width 107 height 12
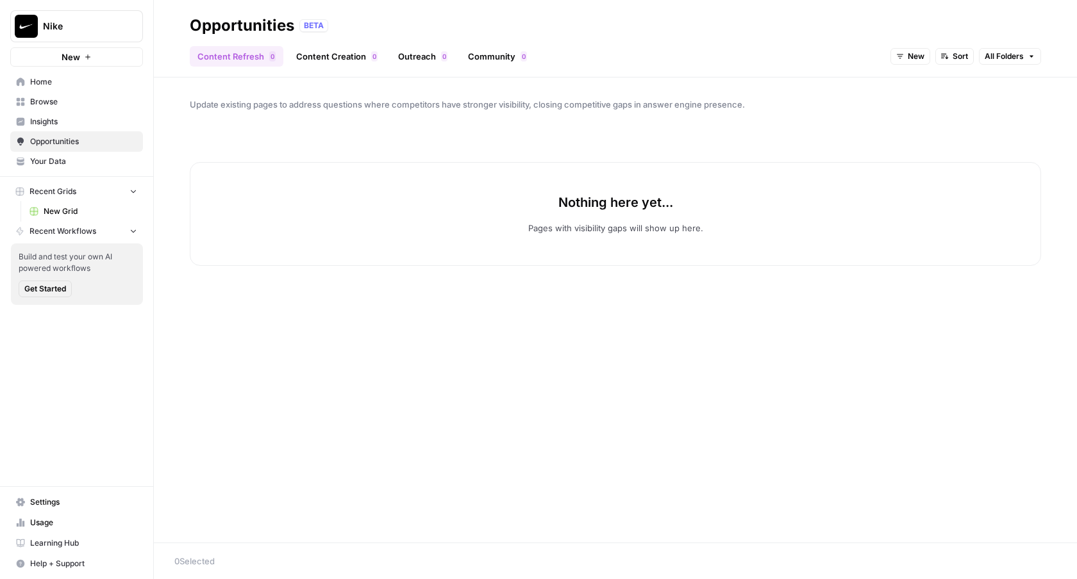
click at [57, 129] on link "Insights" at bounding box center [76, 122] width 133 height 21
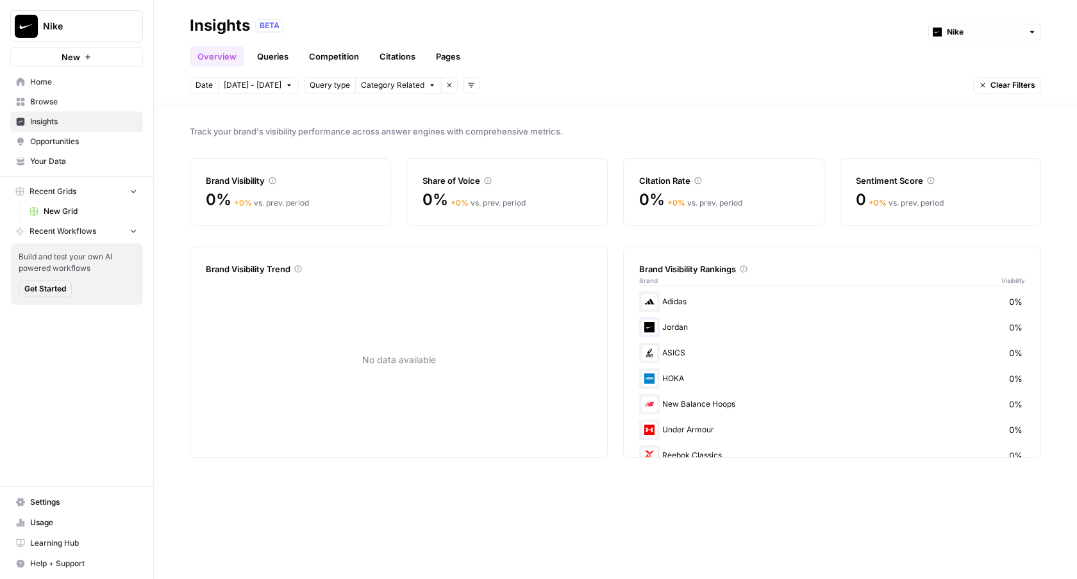
click at [442, 63] on link "Pages" at bounding box center [448, 56] width 40 height 21
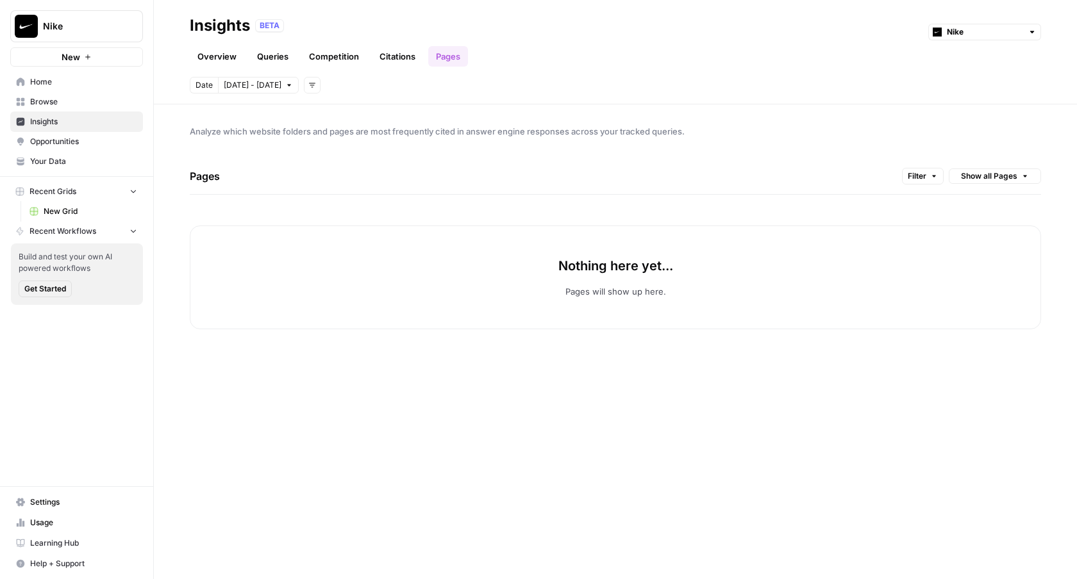
click at [453, 347] on div "Analyze which website folders and pages are most frequently cited in answer eng…" at bounding box center [615, 341] width 923 height 475
click at [51, 130] on link "Insights" at bounding box center [76, 122] width 133 height 21
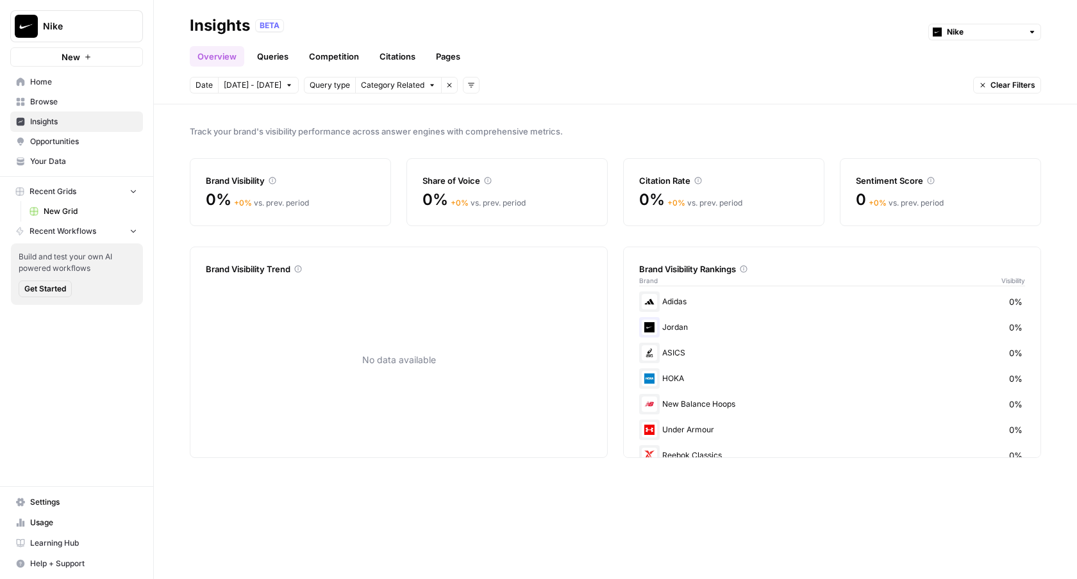
click at [344, 57] on link "Competition" at bounding box center [333, 56] width 65 height 21
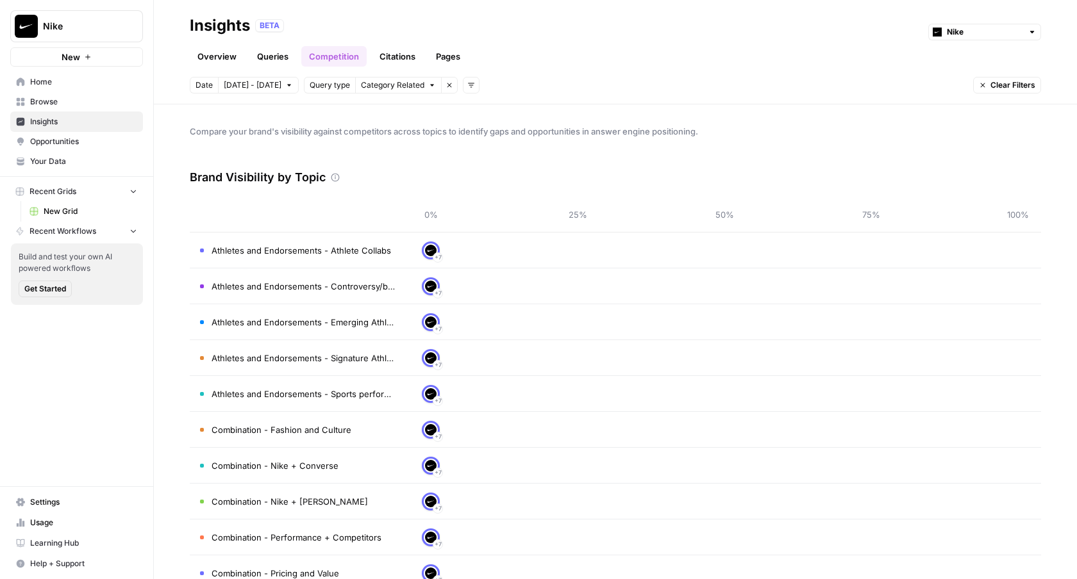
click at [290, 57] on link "Queries" at bounding box center [272, 56] width 47 height 21
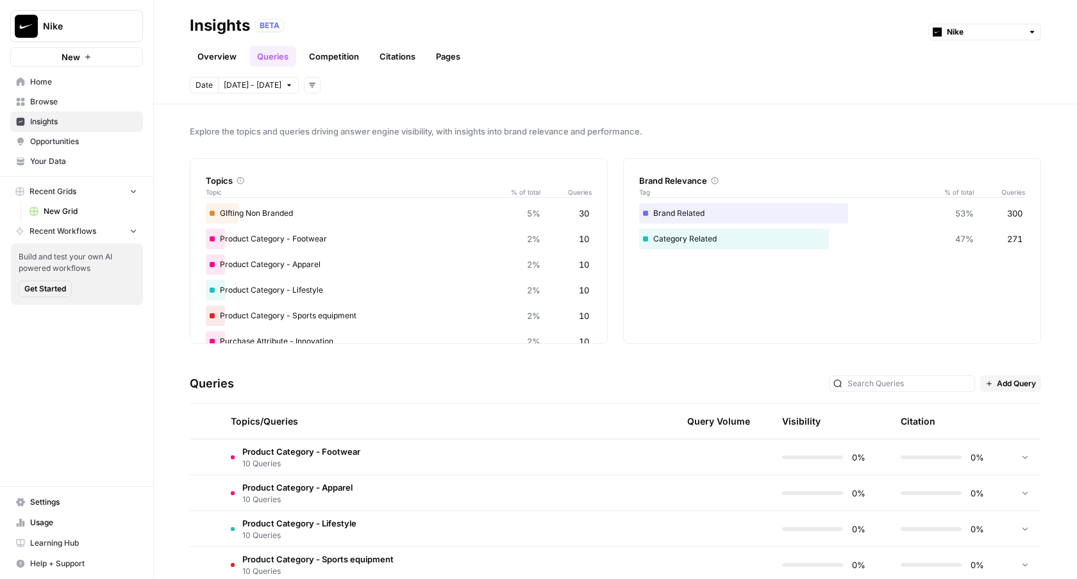
click at [239, 58] on link "Overview" at bounding box center [217, 56] width 54 height 21
